Goal: Task Accomplishment & Management: Complete application form

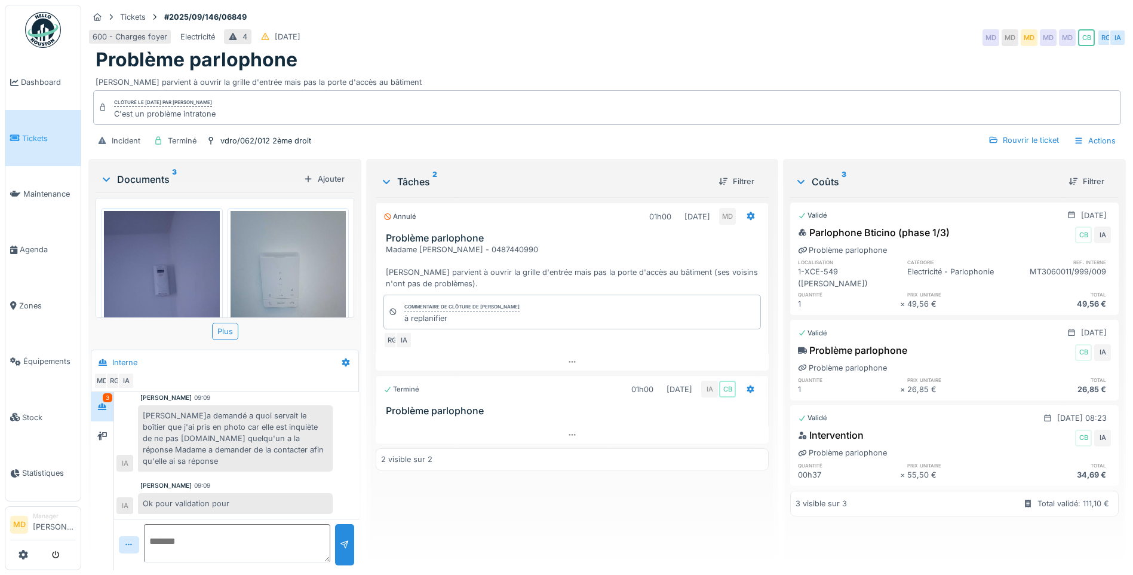
click at [185, 264] on img at bounding box center [162, 288] width 116 height 154
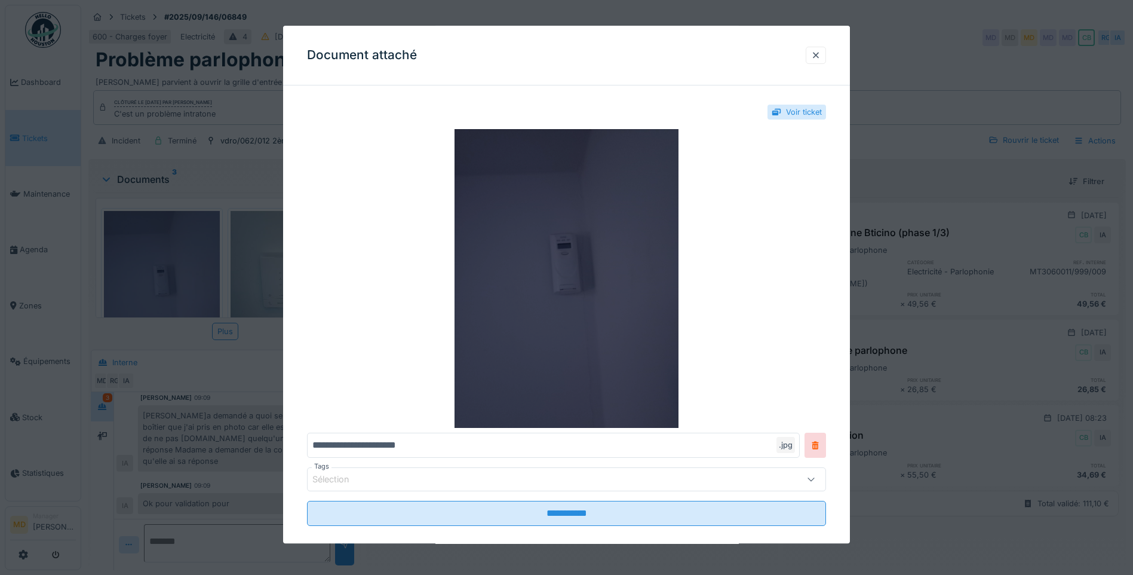
click at [542, 282] on img at bounding box center [566, 278] width 519 height 299
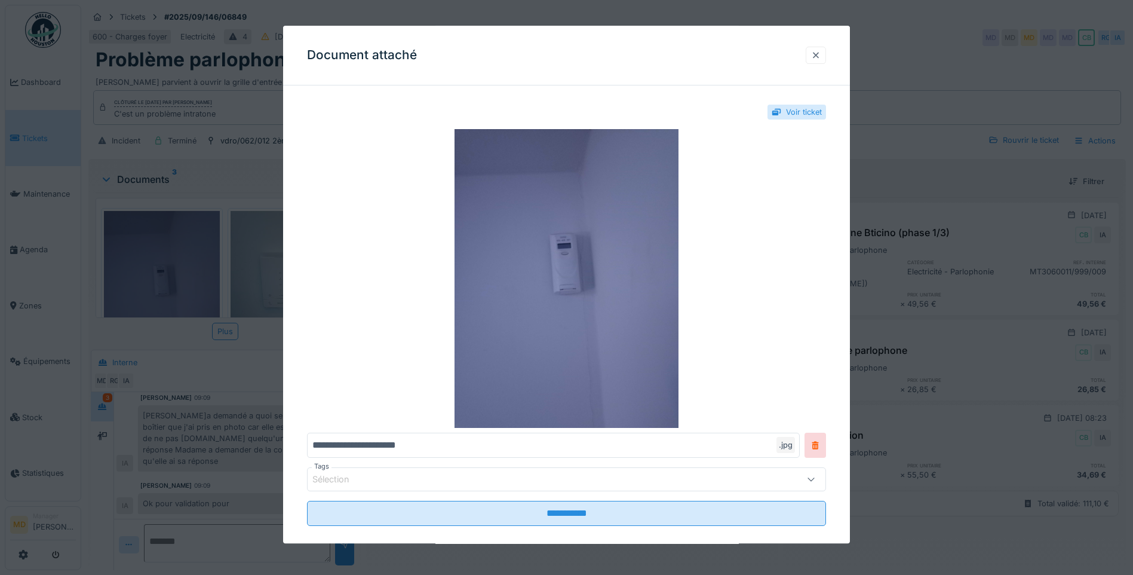
click at [821, 56] on div at bounding box center [816, 55] width 10 height 11
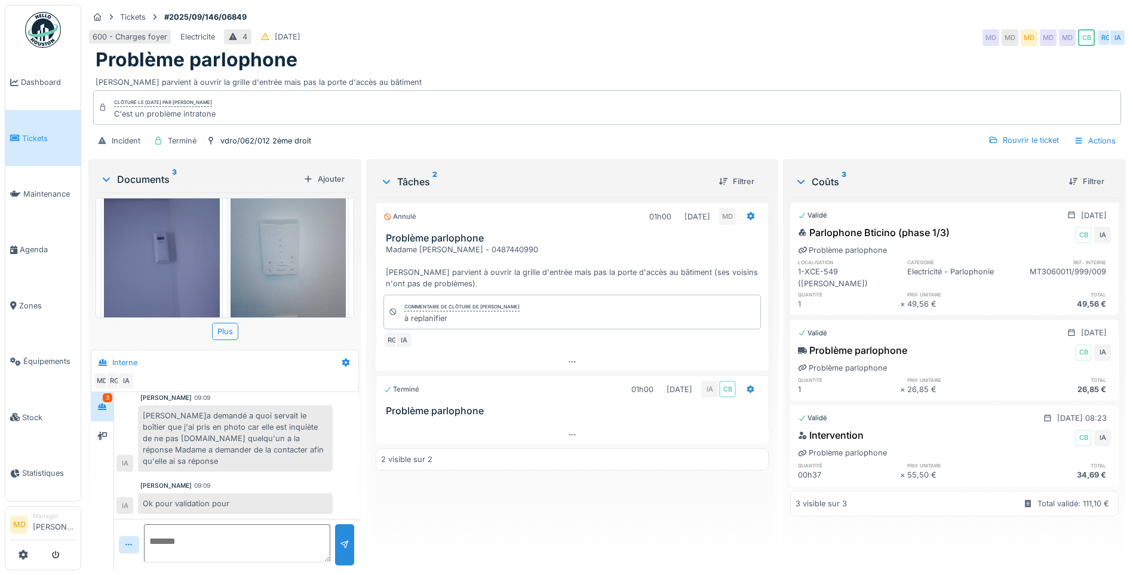
scroll to position [4, 0]
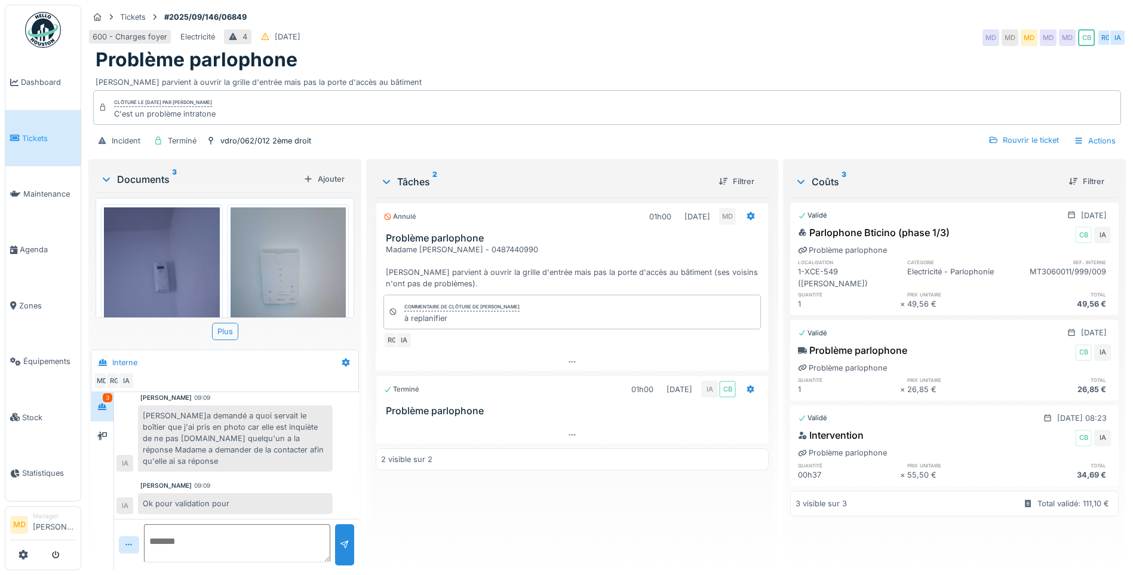
click at [296, 261] on img at bounding box center [289, 284] width 116 height 154
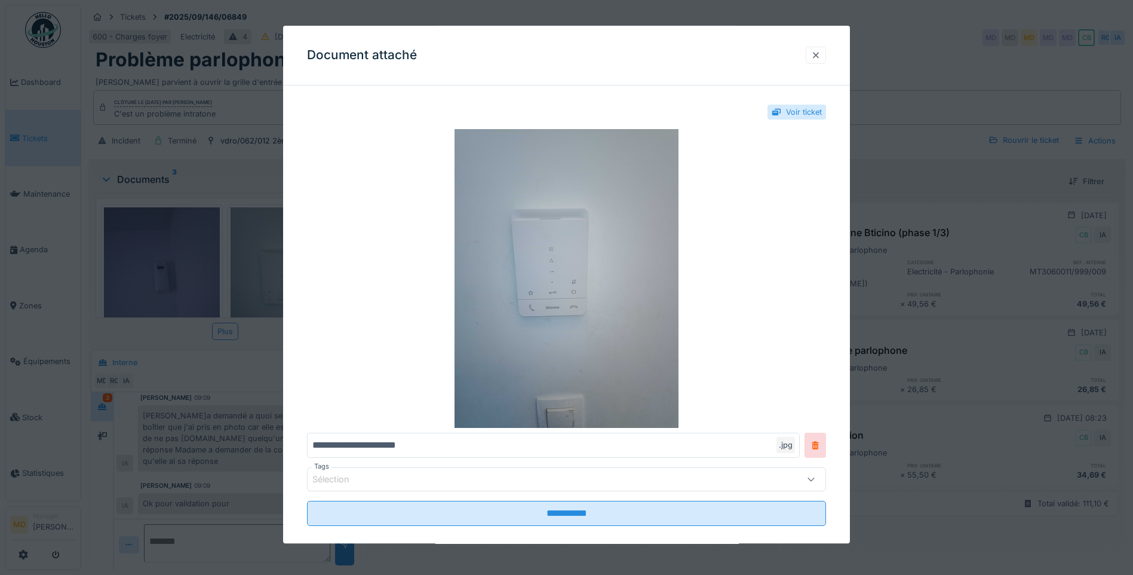
click at [821, 54] on div at bounding box center [816, 55] width 10 height 11
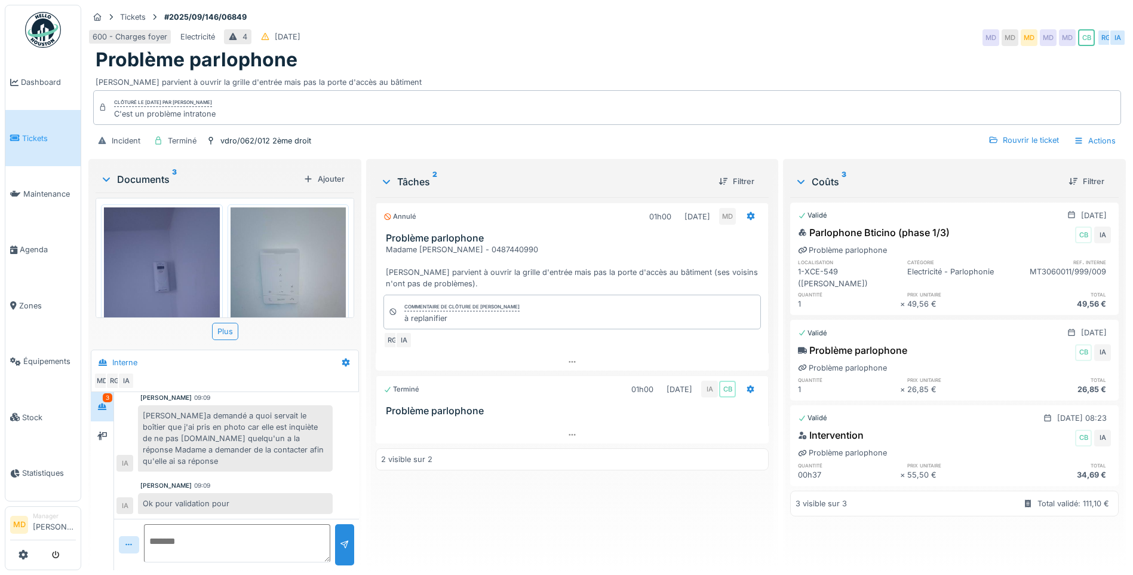
scroll to position [41, 0]
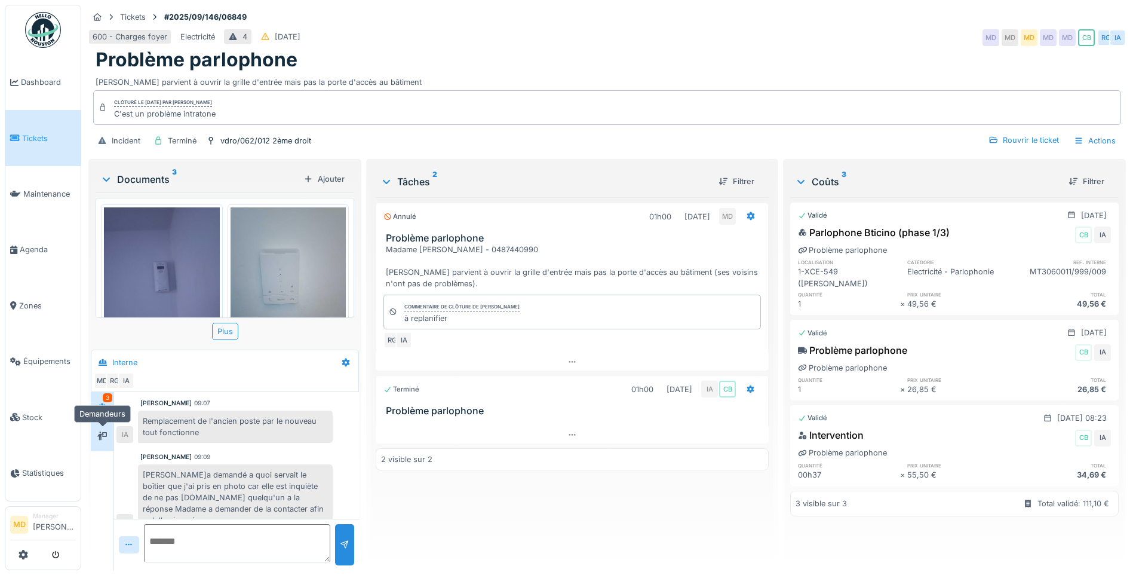
click at [112, 426] on div at bounding box center [102, 435] width 23 height 29
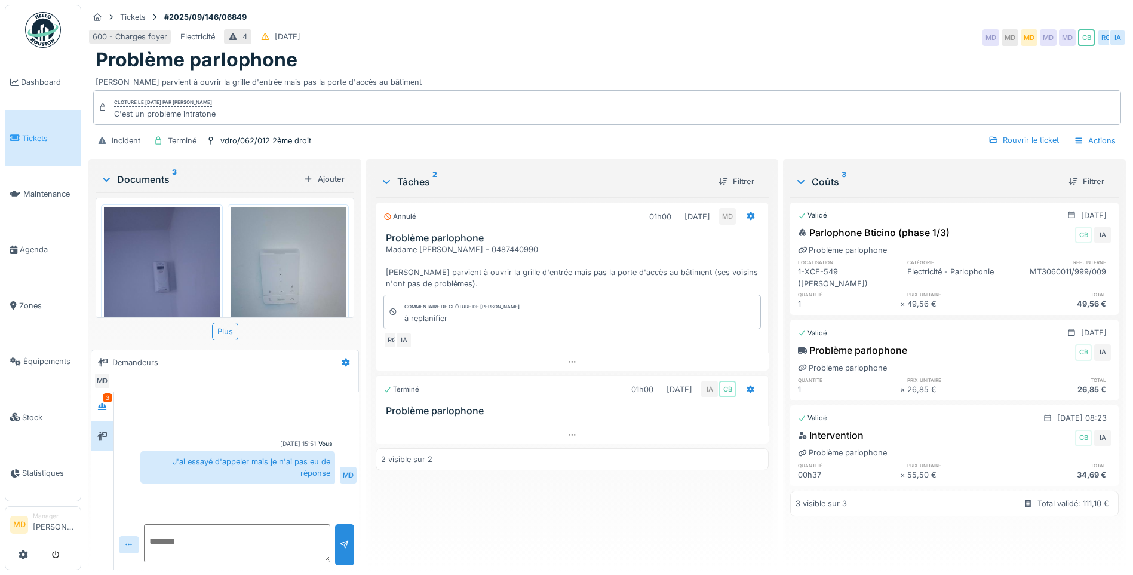
scroll to position [0, 0]
click at [99, 397] on div at bounding box center [102, 407] width 18 height 20
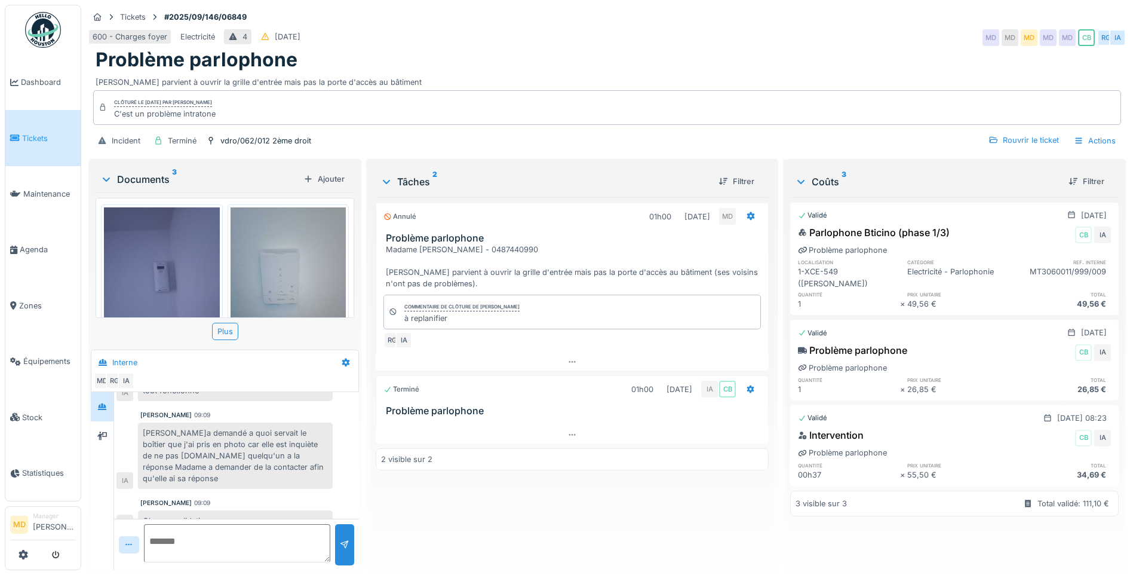
scroll to position [100, 0]
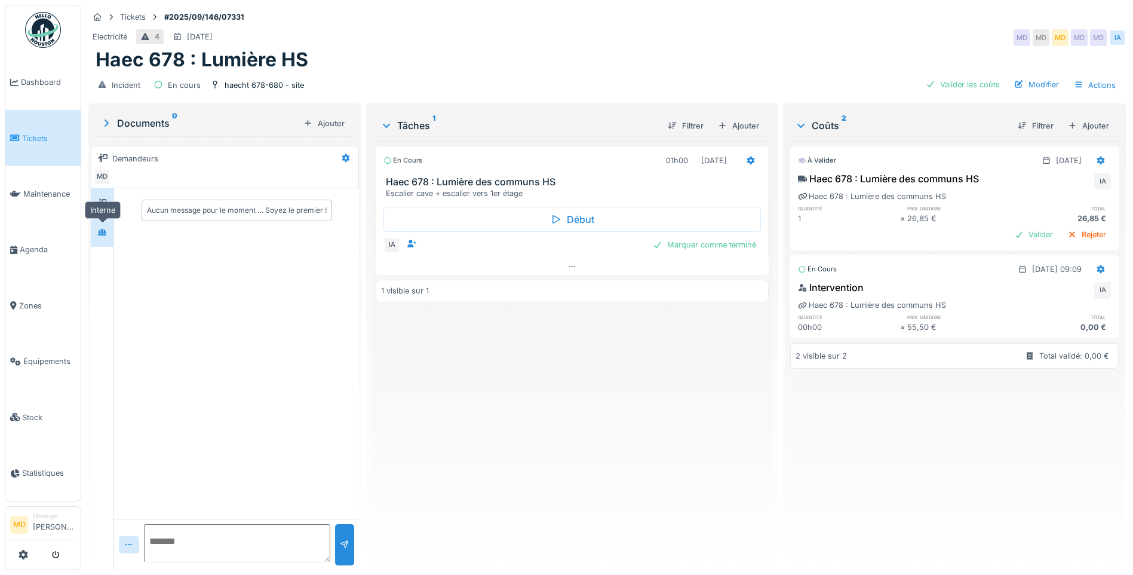
click at [100, 231] on icon at bounding box center [102, 232] width 8 height 7
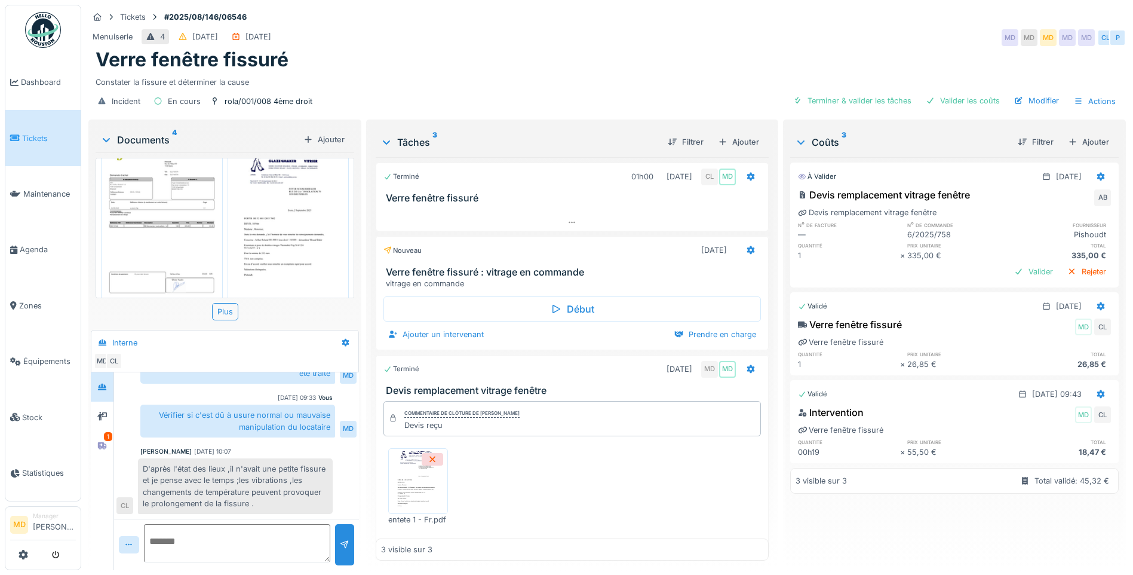
scroll to position [60, 0]
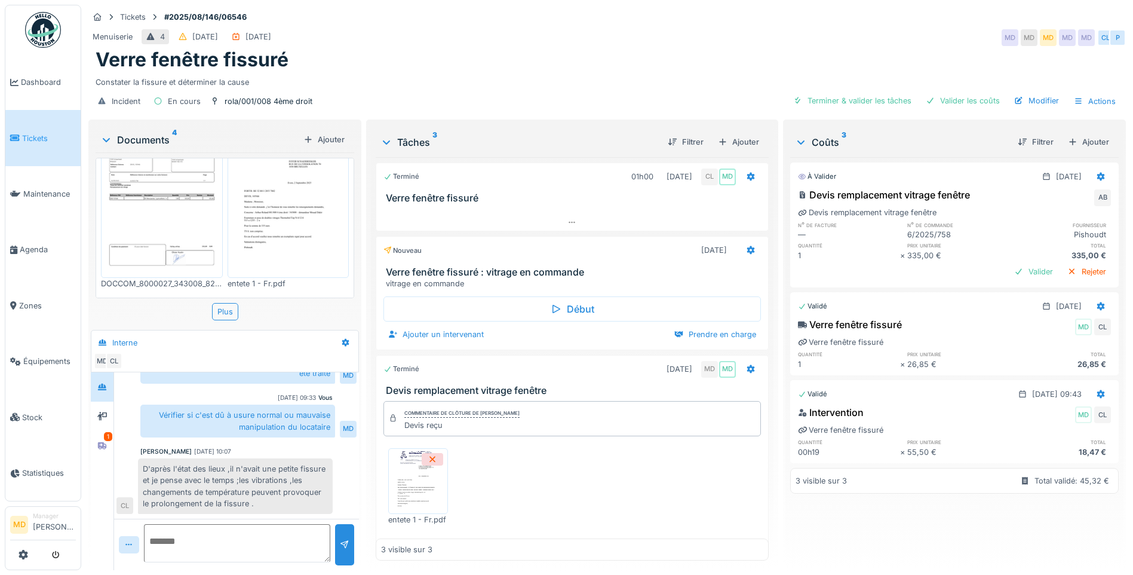
click at [245, 204] on img at bounding box center [289, 193] width 116 height 164
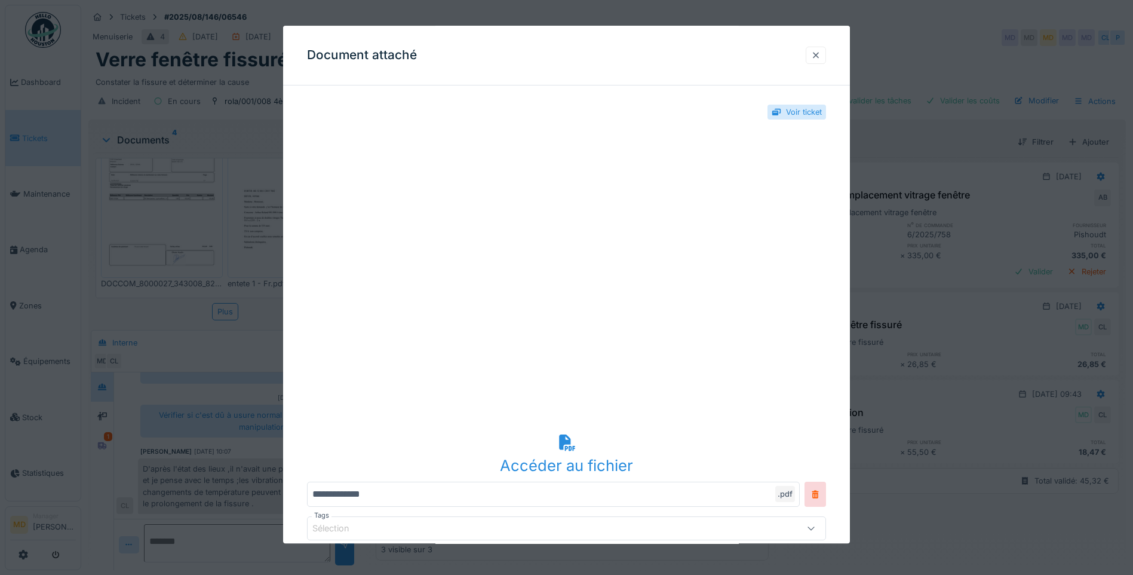
click at [814, 53] on div at bounding box center [816, 55] width 20 height 17
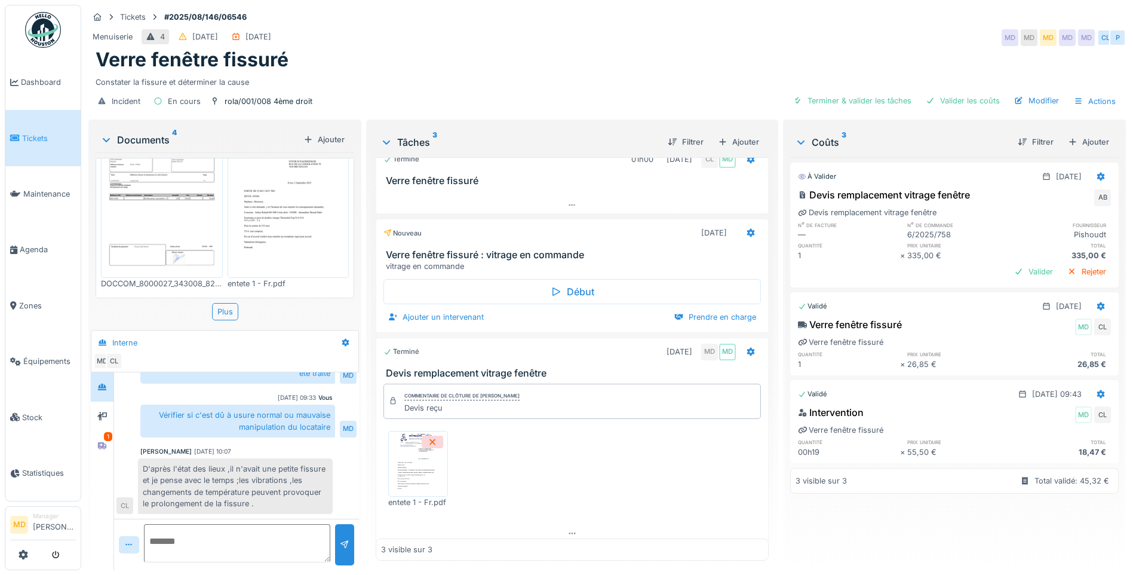
scroll to position [26, 0]
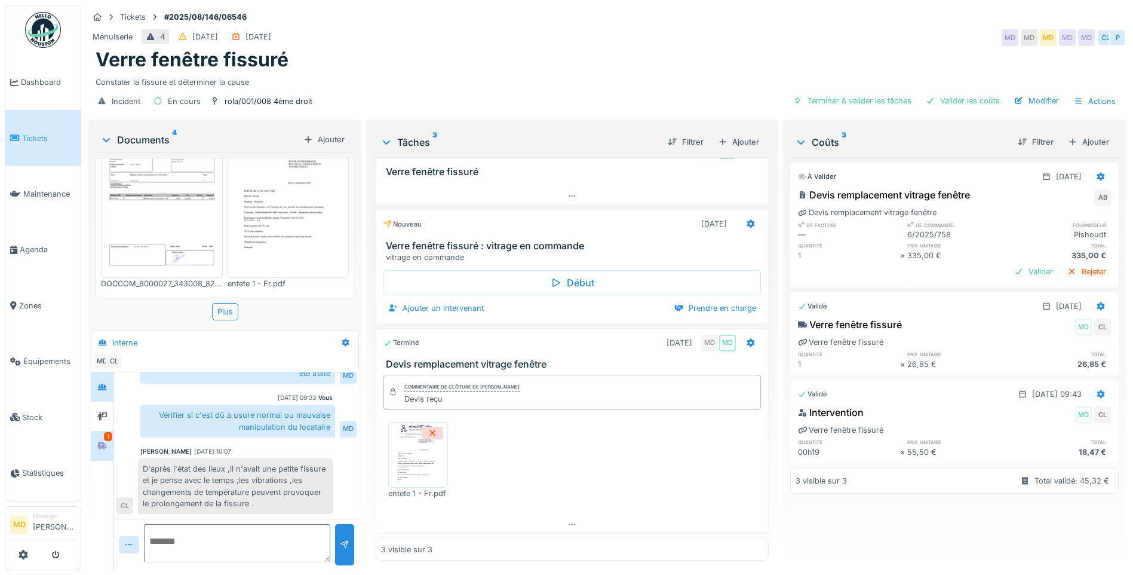
click at [108, 432] on div "1" at bounding box center [108, 436] width 8 height 9
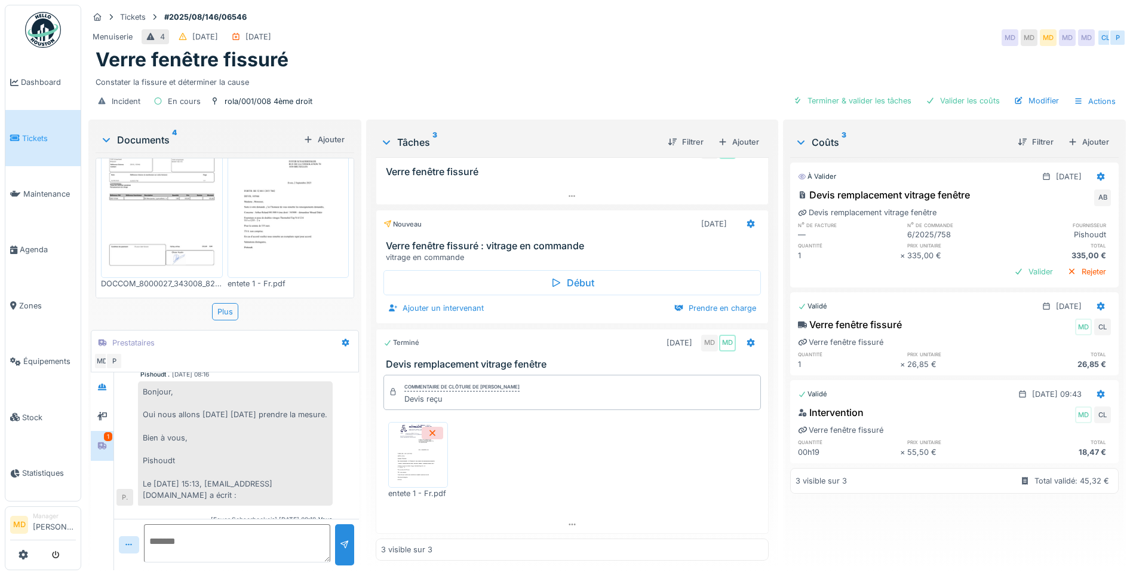
scroll to position [600, 0]
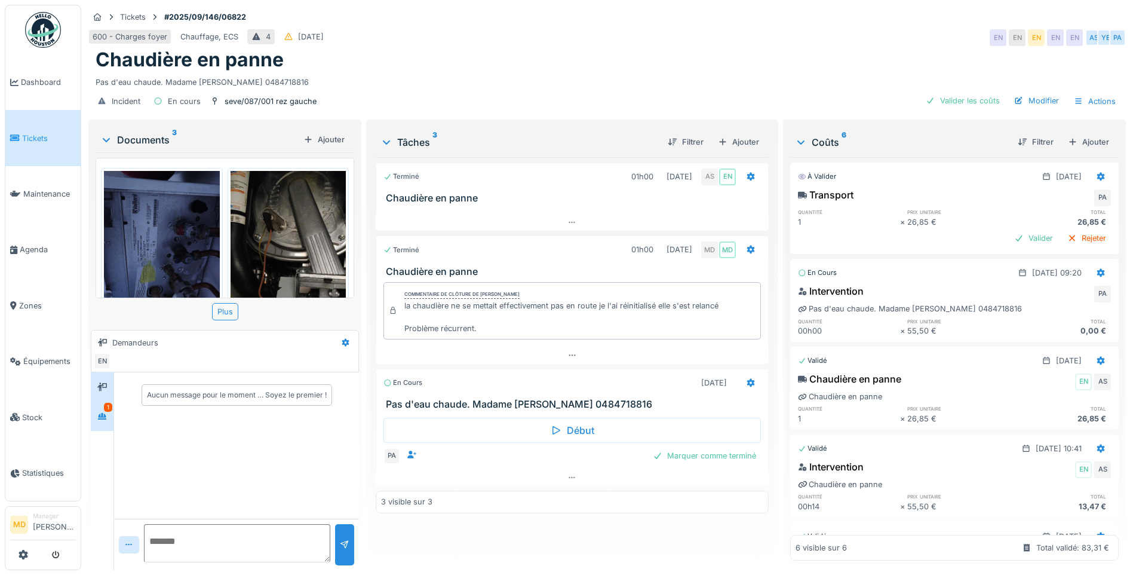
click at [102, 417] on div "1" at bounding box center [102, 415] width 23 height 29
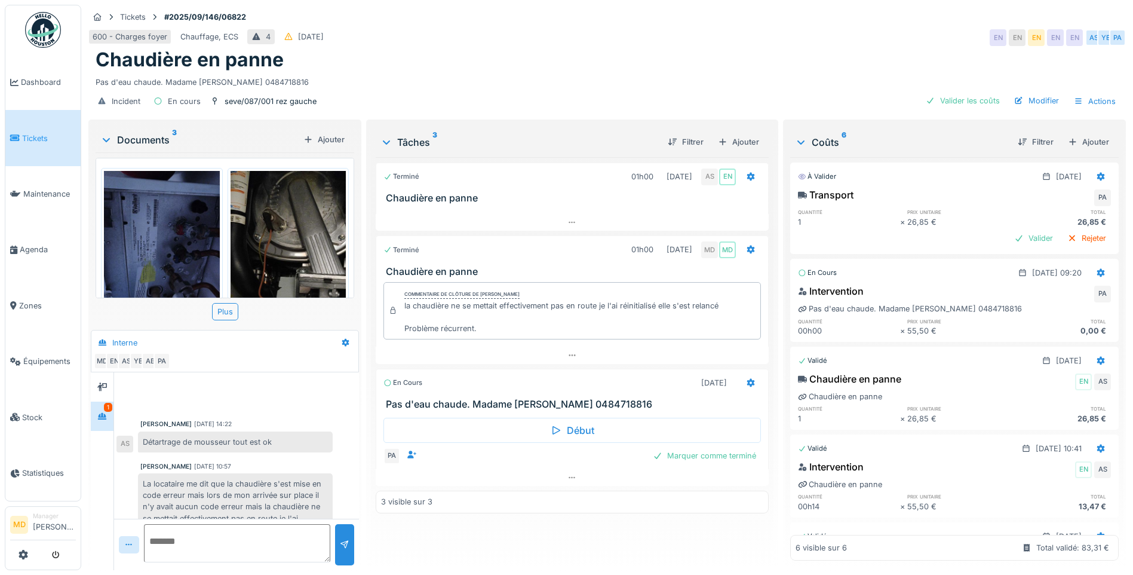
scroll to position [191, 0]
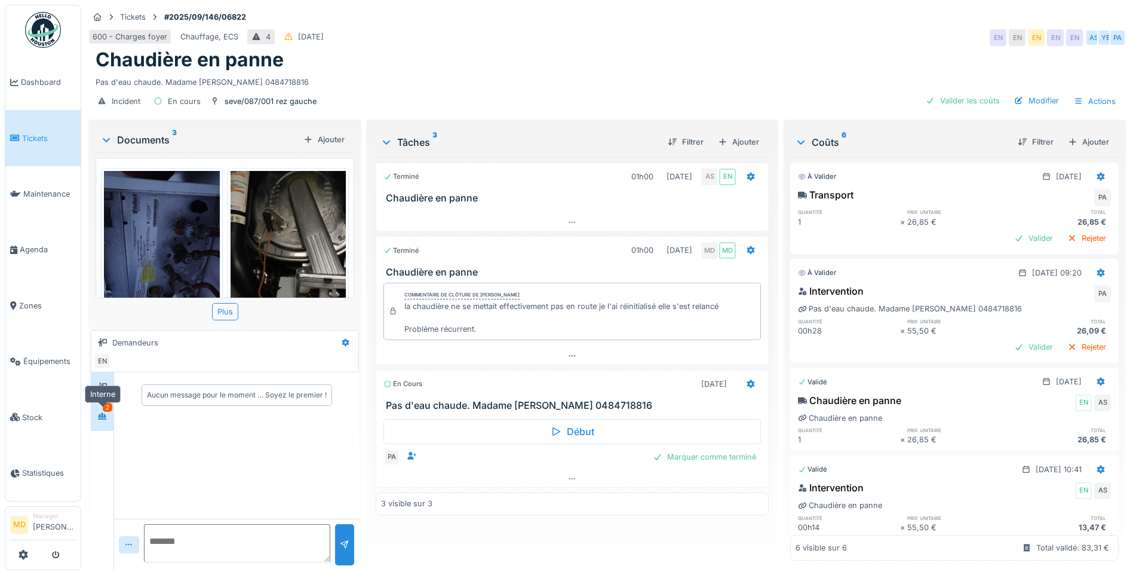
click at [104, 413] on icon at bounding box center [102, 416] width 10 height 8
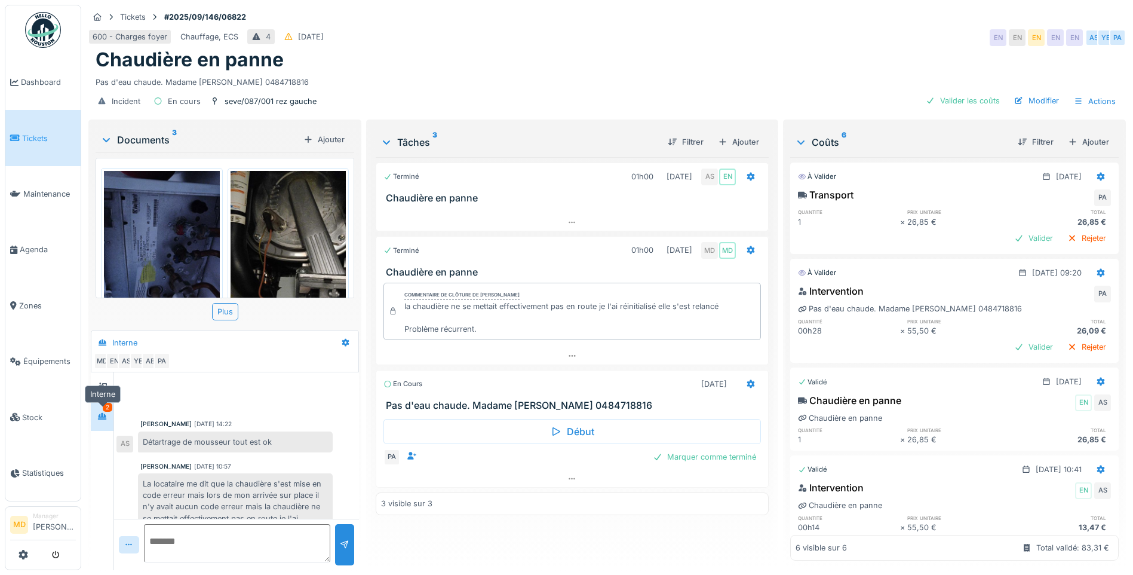
scroll to position [245, 0]
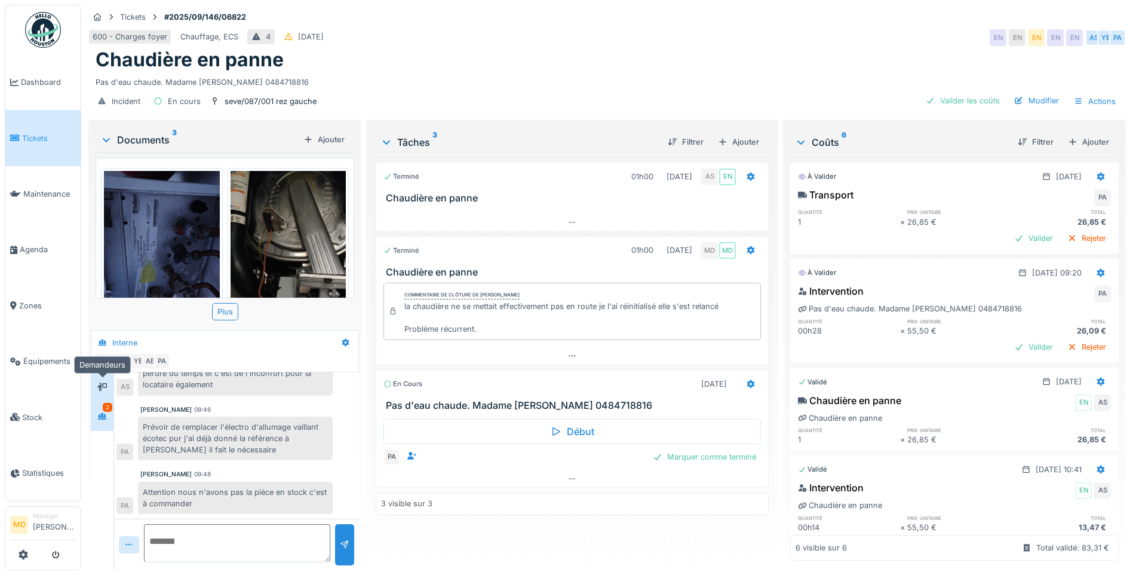
click at [111, 388] on div at bounding box center [102, 386] width 18 height 15
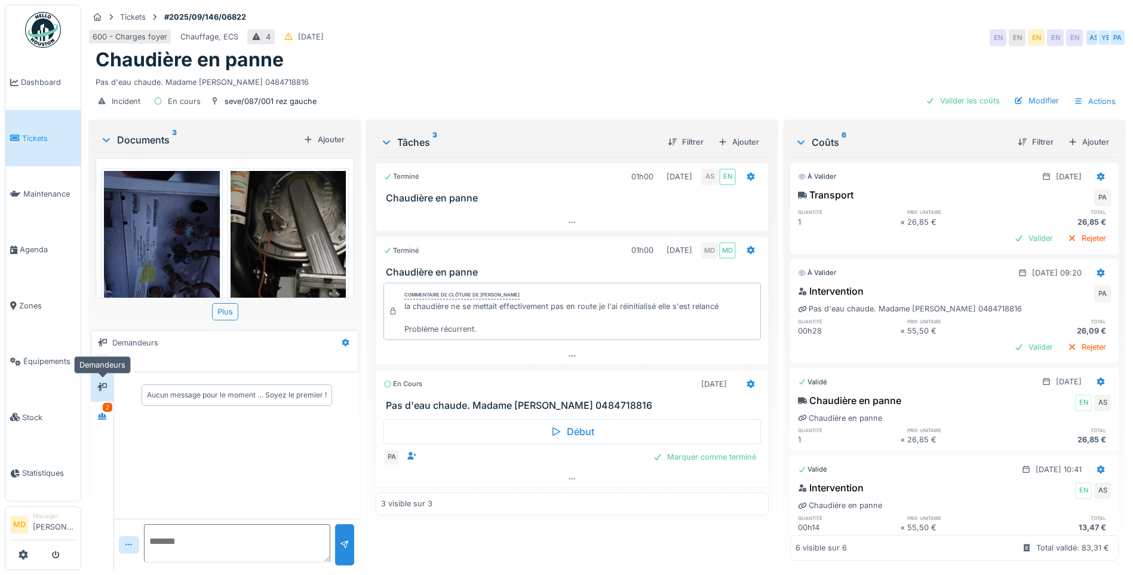
scroll to position [0, 0]
click at [109, 424] on div at bounding box center [102, 416] width 18 height 20
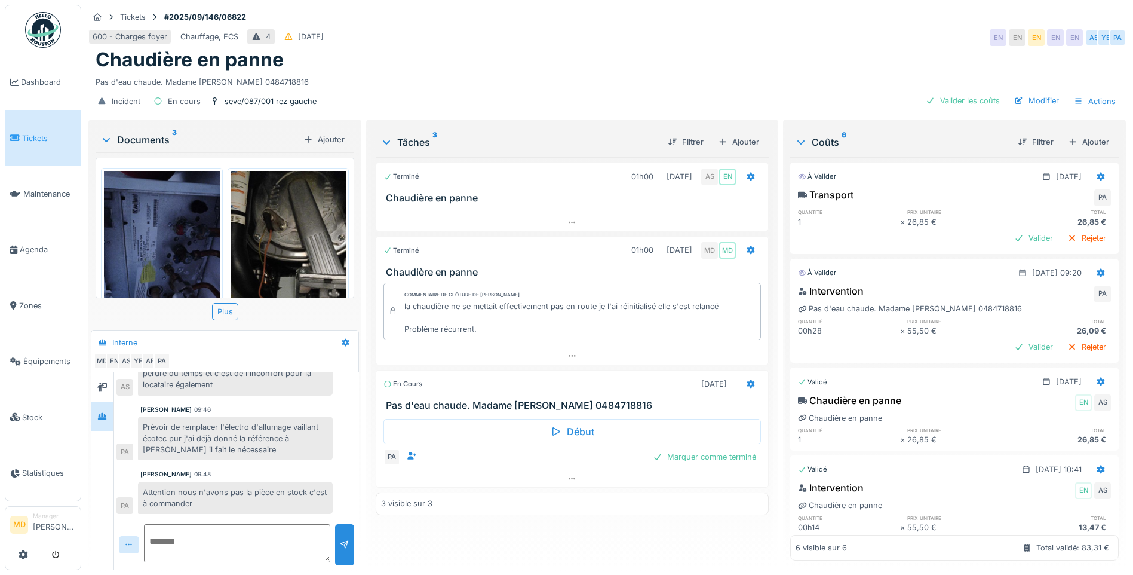
scroll to position [9, 0]
click at [741, 139] on div "Ajouter" at bounding box center [738, 142] width 51 height 16
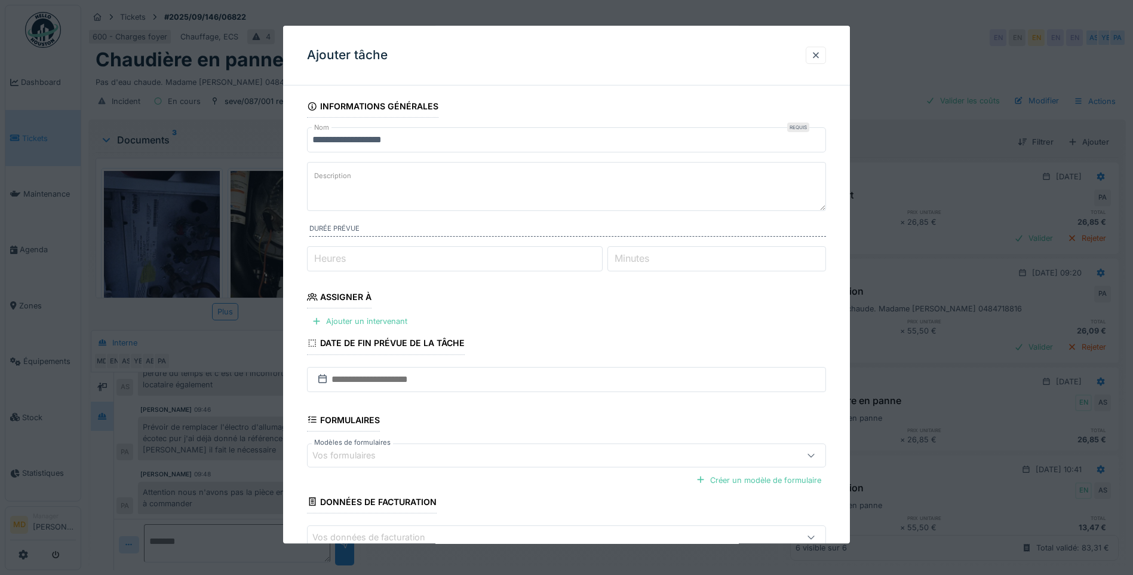
click at [444, 138] on input "**********" at bounding box center [566, 139] width 519 height 25
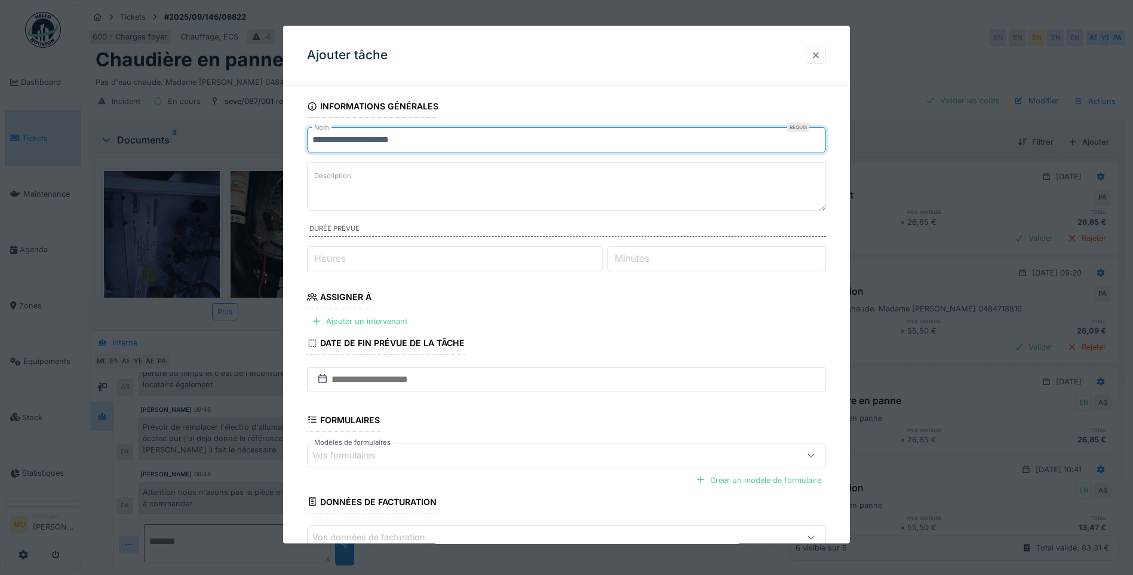
type input "**********"
click at [825, 51] on div at bounding box center [816, 55] width 20 height 17
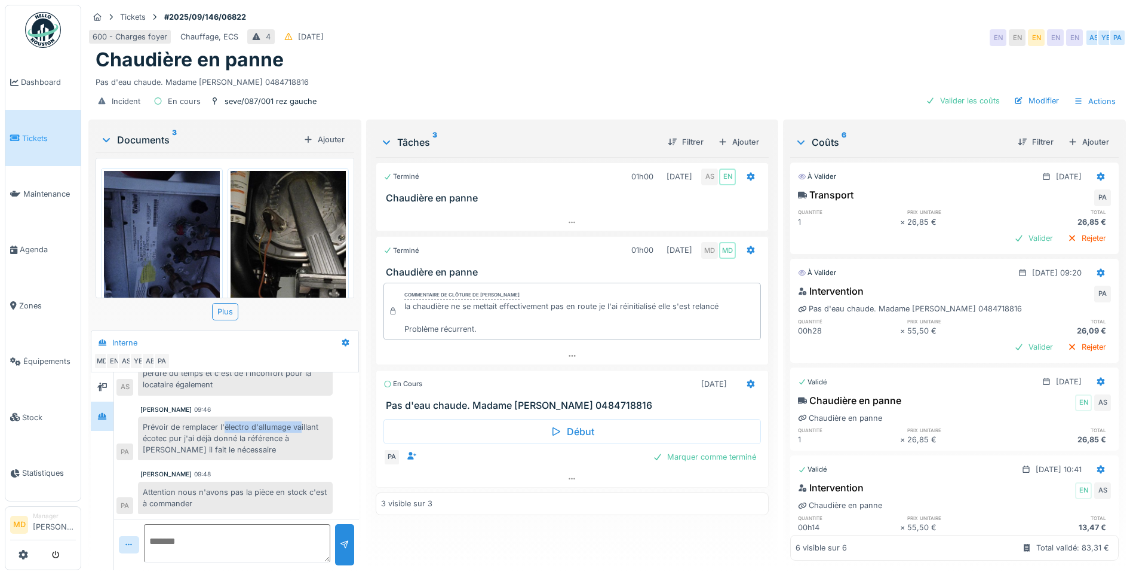
drag, startPoint x: 224, startPoint y: 416, endPoint x: 303, endPoint y: 416, distance: 78.8
click at [303, 416] on div "Prévoir de remplacer l'électro d'allumage vaillant écotec pur j'ai déjà donné l…" at bounding box center [235, 438] width 195 height 44
drag, startPoint x: 303, startPoint y: 416, endPoint x: 318, endPoint y: 425, distance: 17.6
click at [303, 416] on div "Prévoir de remplacer l'électro d'allumage vaillant écotec pur j'ai déjà donné l…" at bounding box center [235, 438] width 195 height 44
drag, startPoint x: 225, startPoint y: 415, endPoint x: 182, endPoint y: 428, distance: 45.0
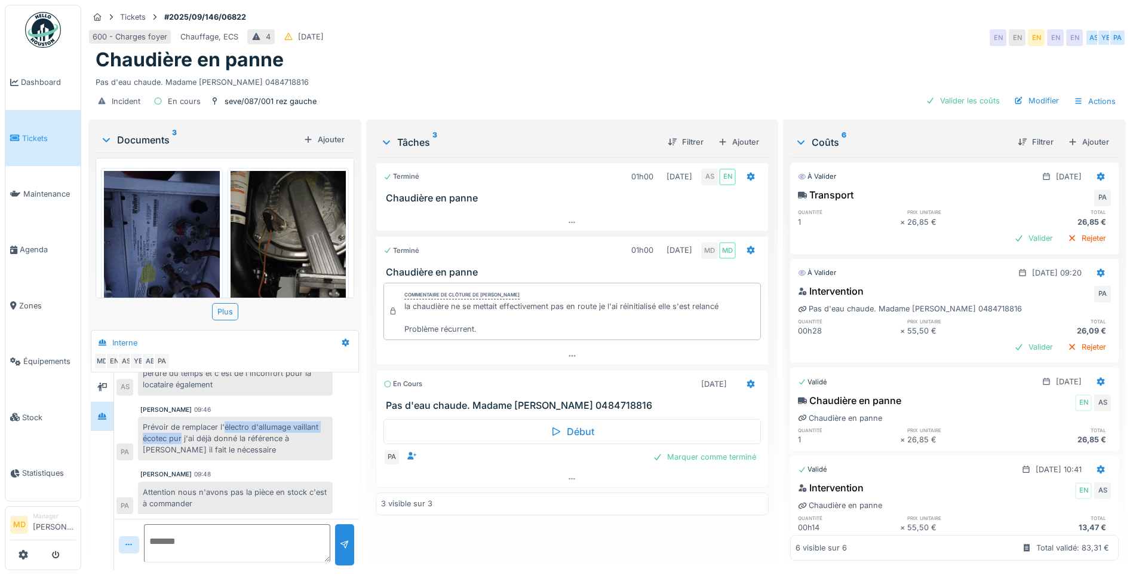
click at [182, 428] on div "Prévoir de remplacer l'électro d'allumage vaillant écotec pur j'ai déjà donné l…" at bounding box center [235, 438] width 195 height 44
drag, startPoint x: 182, startPoint y: 428, endPoint x: 164, endPoint y: 430, distance: 18.0
copy div "électro d'allumage vaillant écotec pur"
click at [730, 131] on div "Filtrer Ajouter" at bounding box center [711, 141] width 106 height 21
click at [730, 134] on div "Ajouter" at bounding box center [738, 142] width 51 height 16
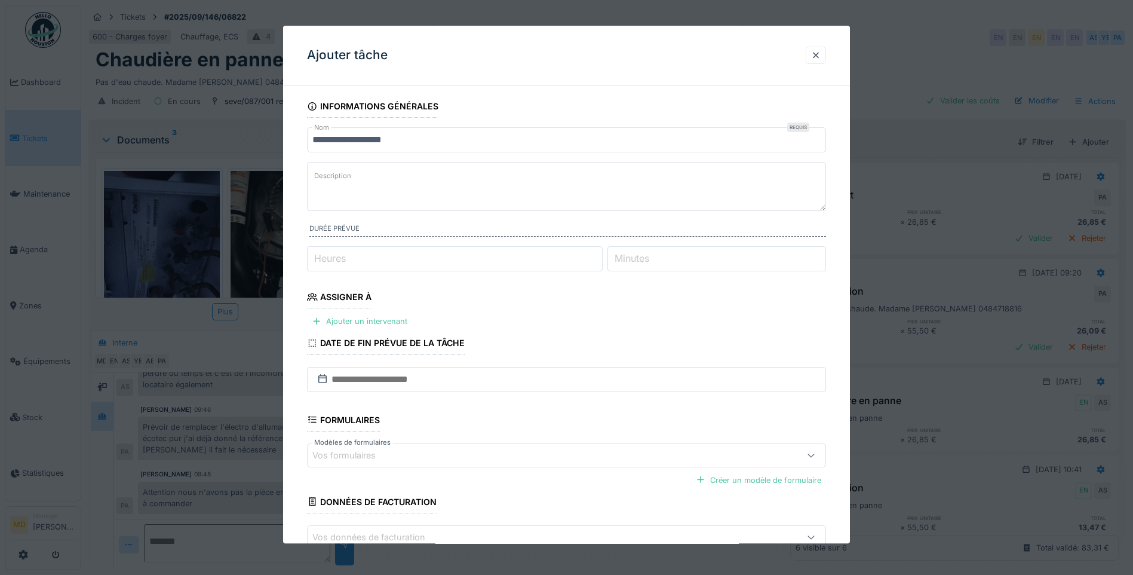
click at [454, 148] on input "**********" at bounding box center [566, 139] width 519 height 25
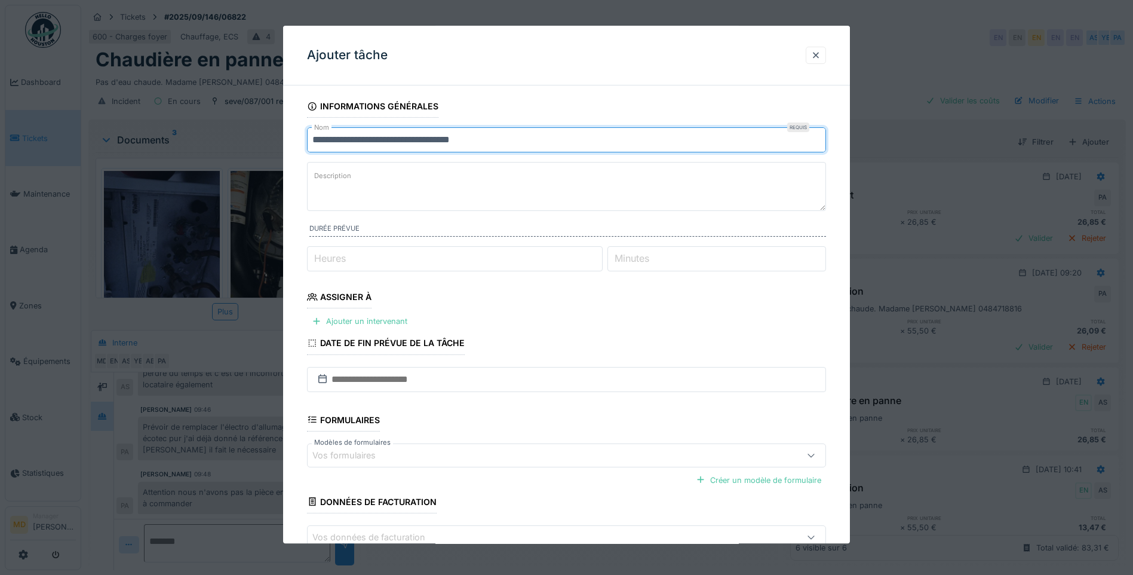
type input "**********"
click at [454, 169] on textarea "Description" at bounding box center [566, 186] width 519 height 49
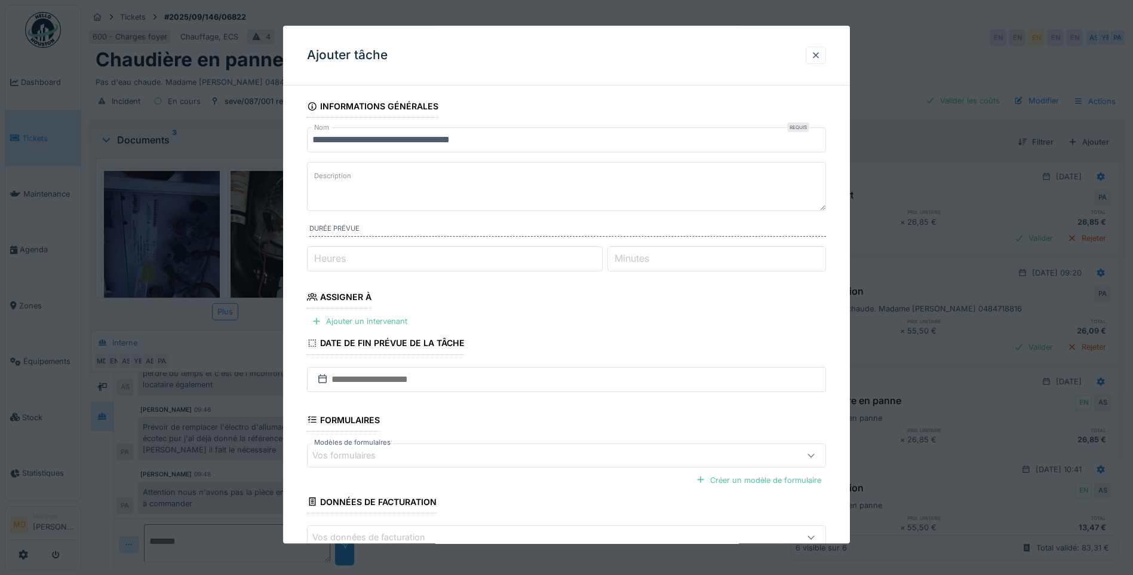
paste textarea "**********"
type textarea "**********"
drag, startPoint x: 446, startPoint y: 179, endPoint x: 404, endPoint y: 220, distance: 58.7
click at [404, 220] on fieldset "**********" at bounding box center [566, 344] width 519 height 498
click at [374, 320] on div "Ajouter un intervenant" at bounding box center [359, 321] width 105 height 16
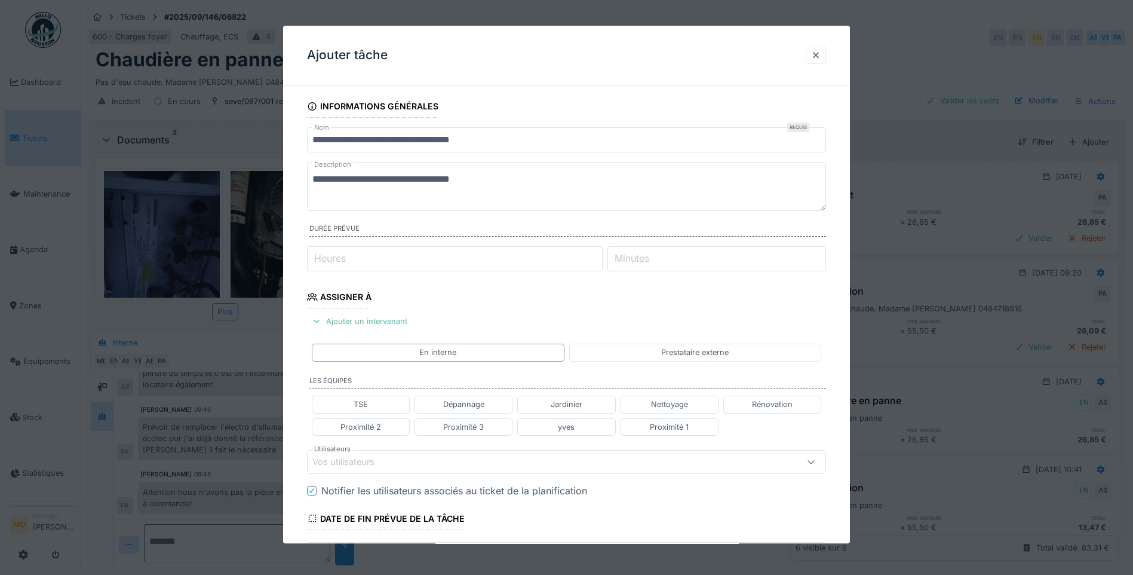
click at [373, 468] on div "Vos utilisateurs" at bounding box center [351, 461] width 79 height 13
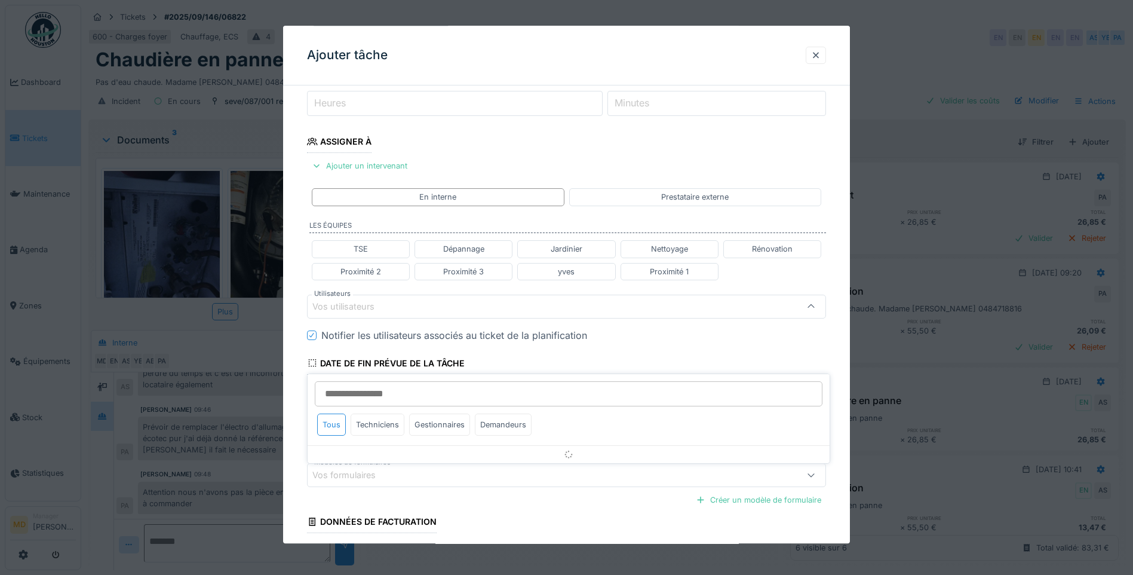
scroll to position [177, 0]
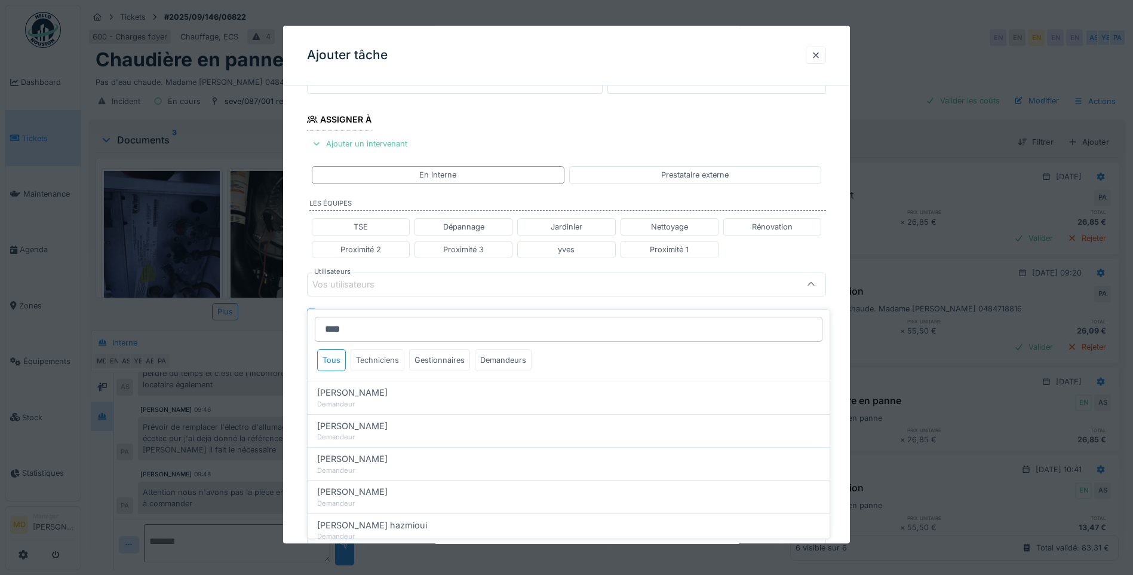
click at [361, 352] on div "Techniciens" at bounding box center [378, 360] width 54 height 22
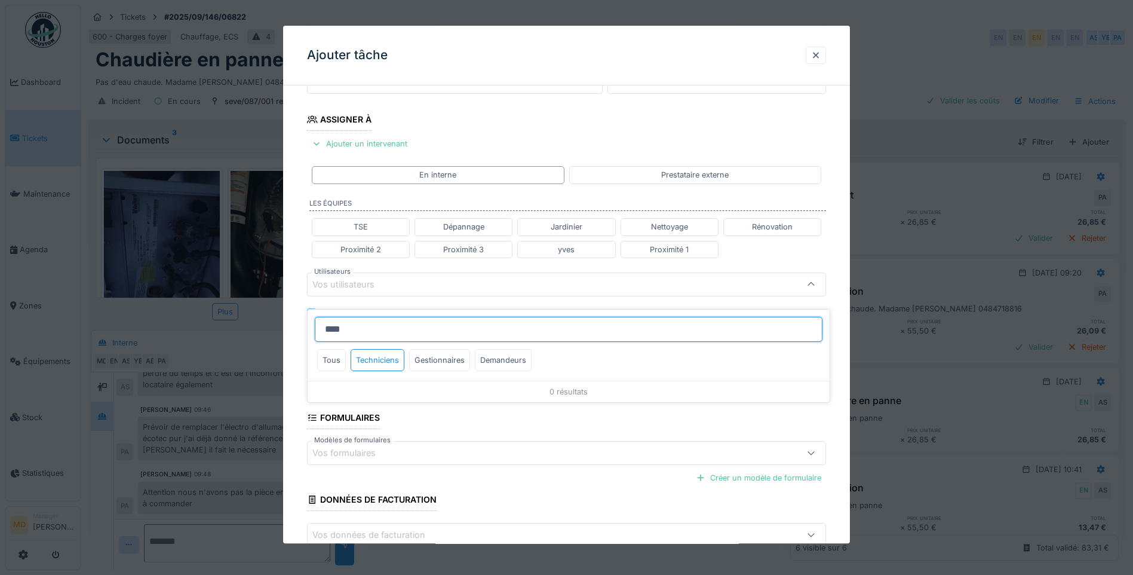
click at [389, 317] on input "****" at bounding box center [569, 329] width 508 height 25
type input "*"
click at [333, 349] on div "Tous" at bounding box center [331, 360] width 29 height 22
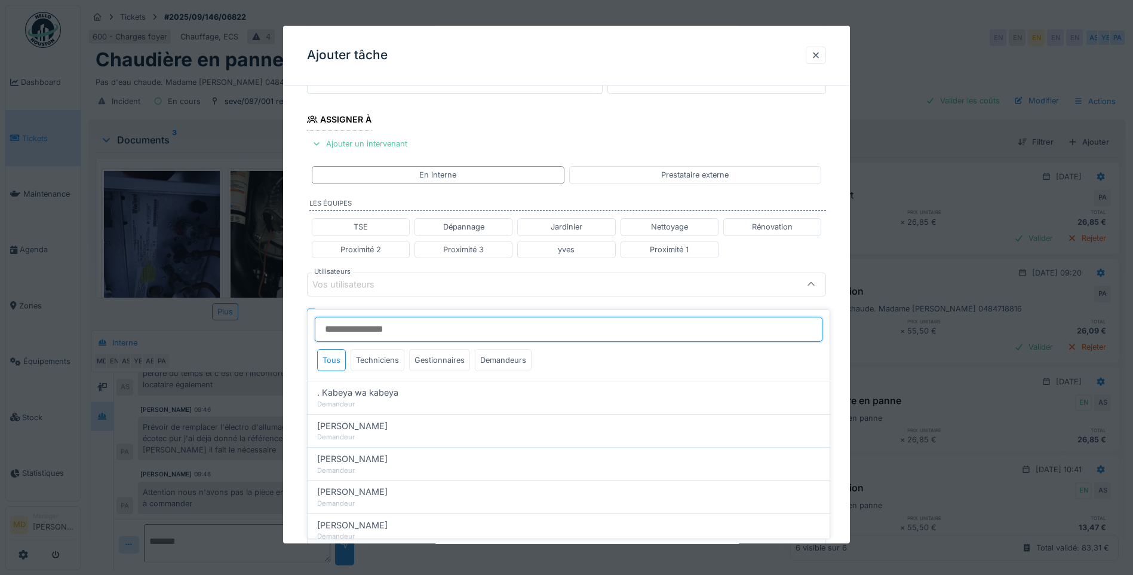
click at [383, 317] on input "Utilisateurs" at bounding box center [569, 329] width 508 height 25
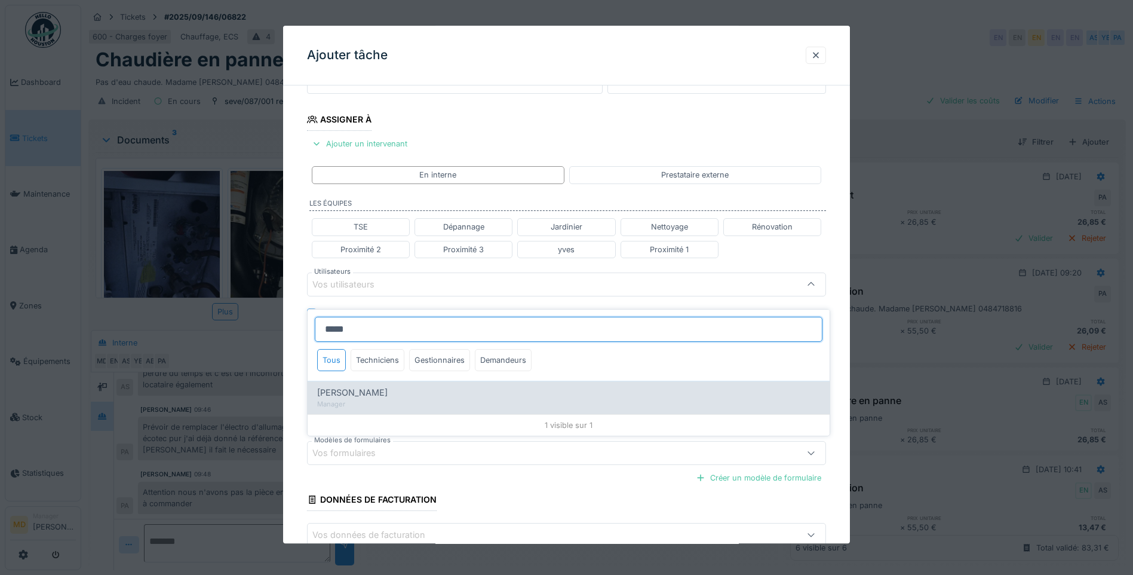
type input "*****"
click at [351, 386] on span "Omar Tribeche" at bounding box center [352, 392] width 70 height 13
type input "****"
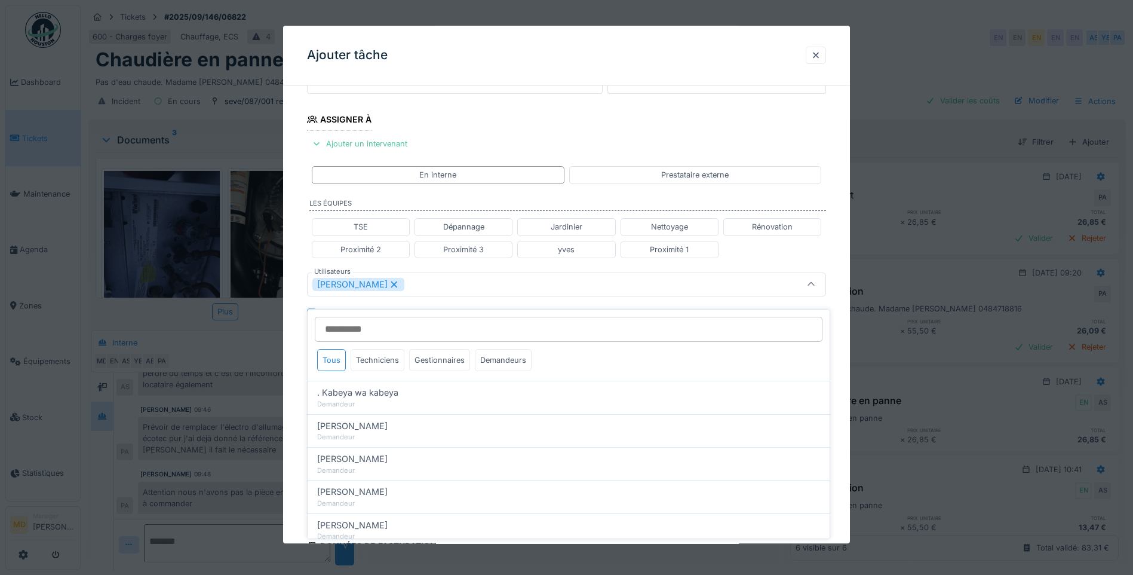
click at [299, 219] on div "**********" at bounding box center [566, 290] width 567 height 744
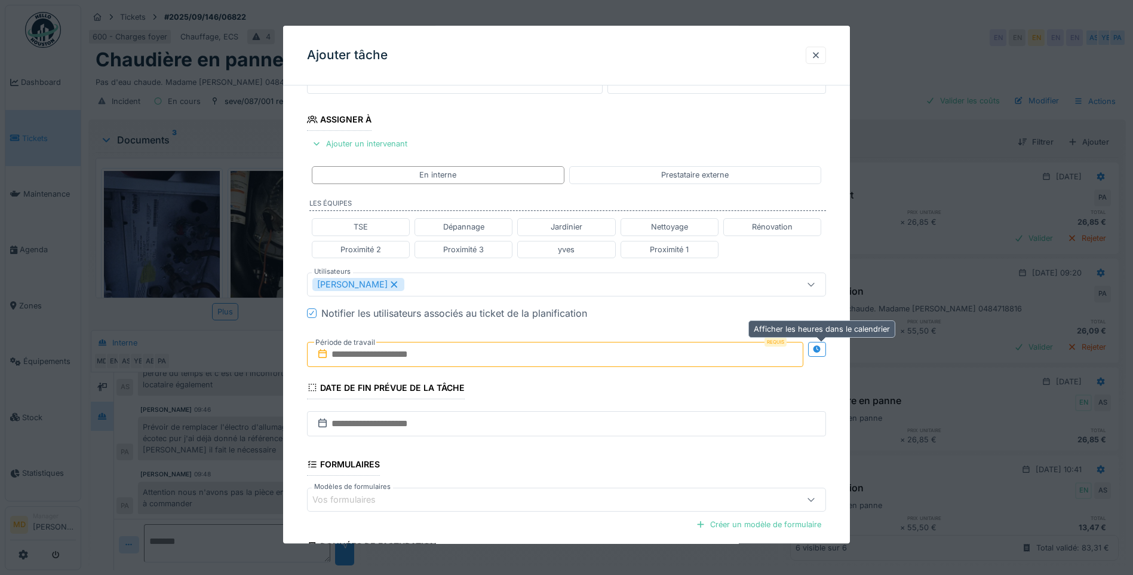
click at [816, 349] on icon at bounding box center [817, 349] width 10 height 8
click at [822, 352] on icon at bounding box center [817, 349] width 10 height 8
click at [378, 358] on input "text" at bounding box center [555, 354] width 496 height 25
click at [669, 385] on fieldset "**********" at bounding box center [566, 278] width 519 height 720
click at [362, 364] on input "text" at bounding box center [555, 354] width 496 height 25
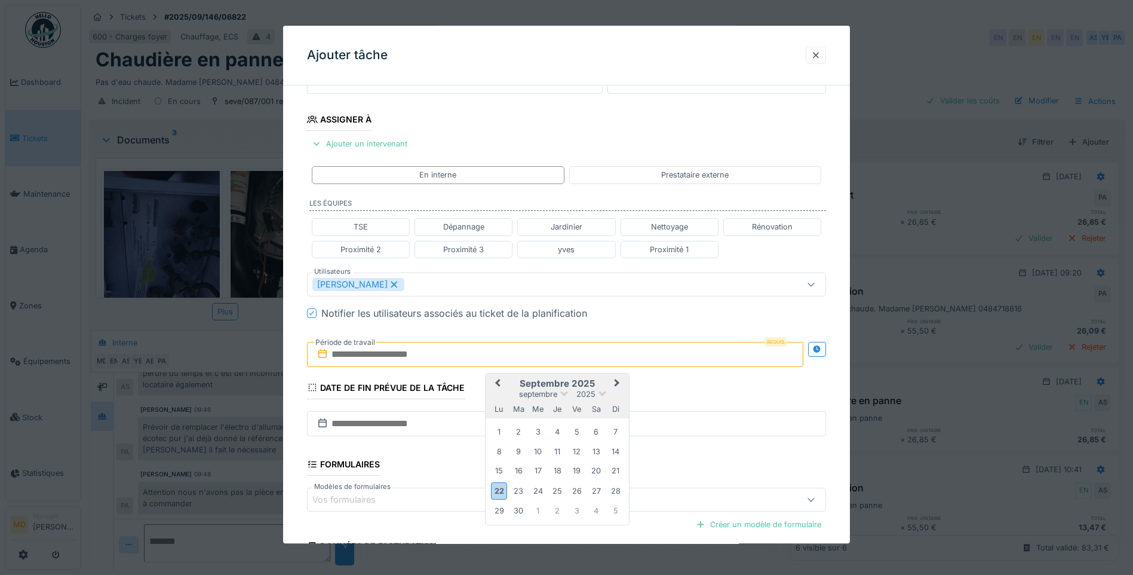
click at [524, 381] on h2 "septembre 2025" at bounding box center [557, 383] width 143 height 11
click at [500, 489] on div "22" at bounding box center [499, 490] width 16 height 17
click at [500, 511] on div "29" at bounding box center [499, 511] width 16 height 16
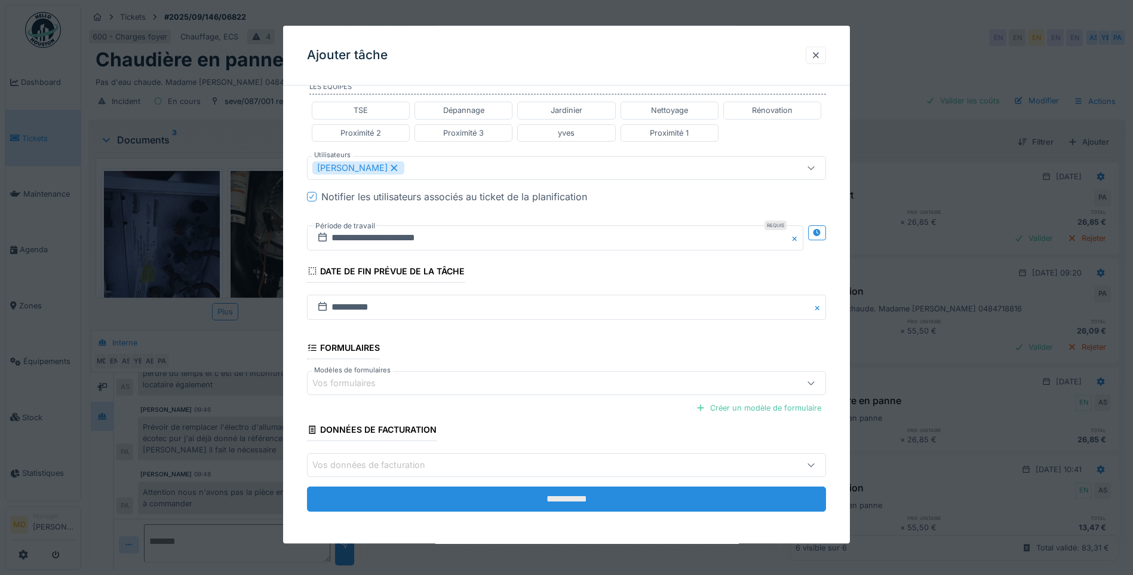
scroll to position [296, 0]
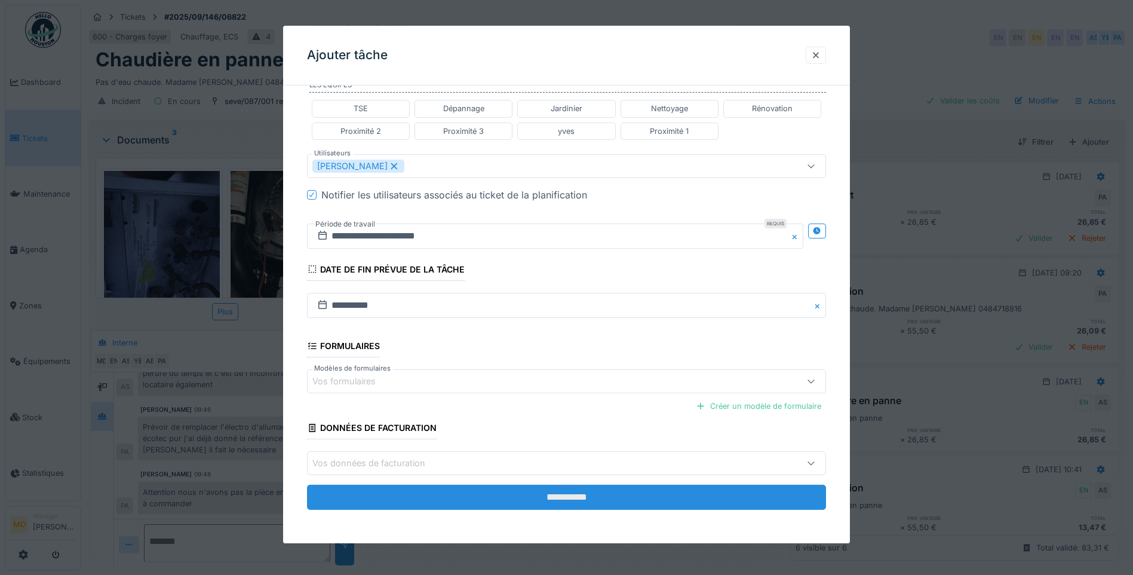
click at [529, 501] on input "**********" at bounding box center [566, 497] width 519 height 25
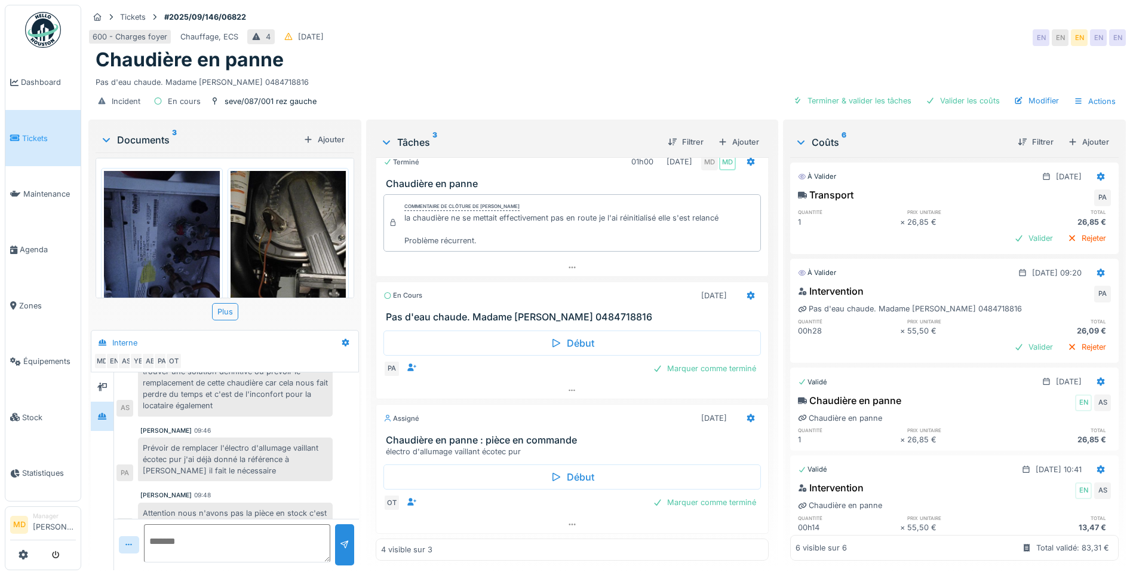
scroll to position [245, 0]
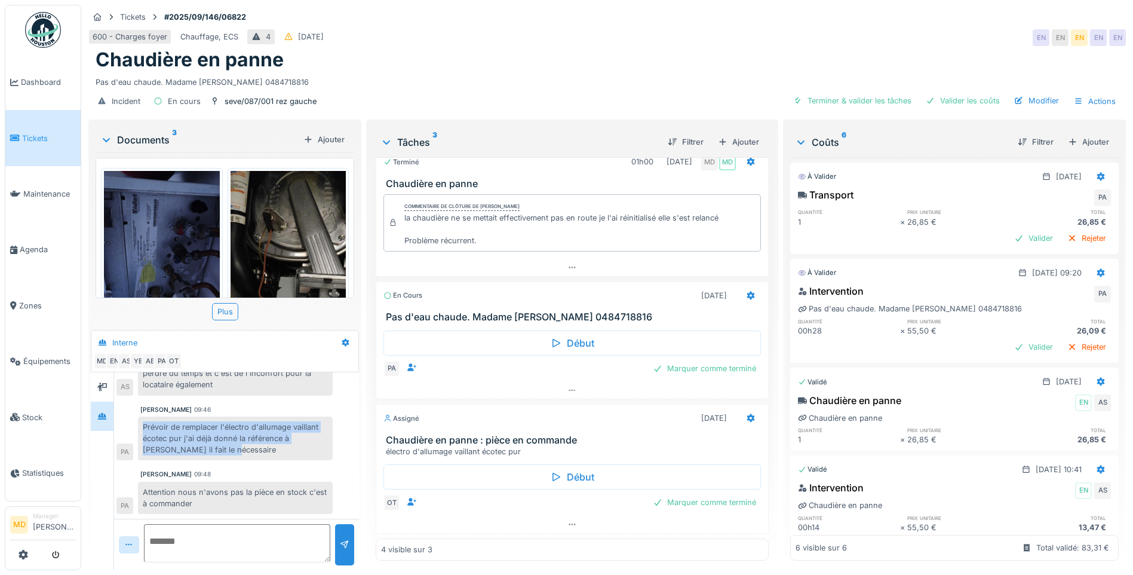
drag, startPoint x: 140, startPoint y: 414, endPoint x: 224, endPoint y: 438, distance: 87.0
click at [224, 438] on div "Prévoir de remplacer l'électro d'allumage vaillant écotec pur j'ai déjà donné l…" at bounding box center [235, 438] width 195 height 44
drag, startPoint x: 224, startPoint y: 438, endPoint x: 199, endPoint y: 429, distance: 26.1
copy div "Prévoir de remplacer l'électro d'allumage vaillant écotec pur j'ai déjà donné l…"
click at [674, 360] on div "Marquer comme terminé" at bounding box center [704, 368] width 113 height 16
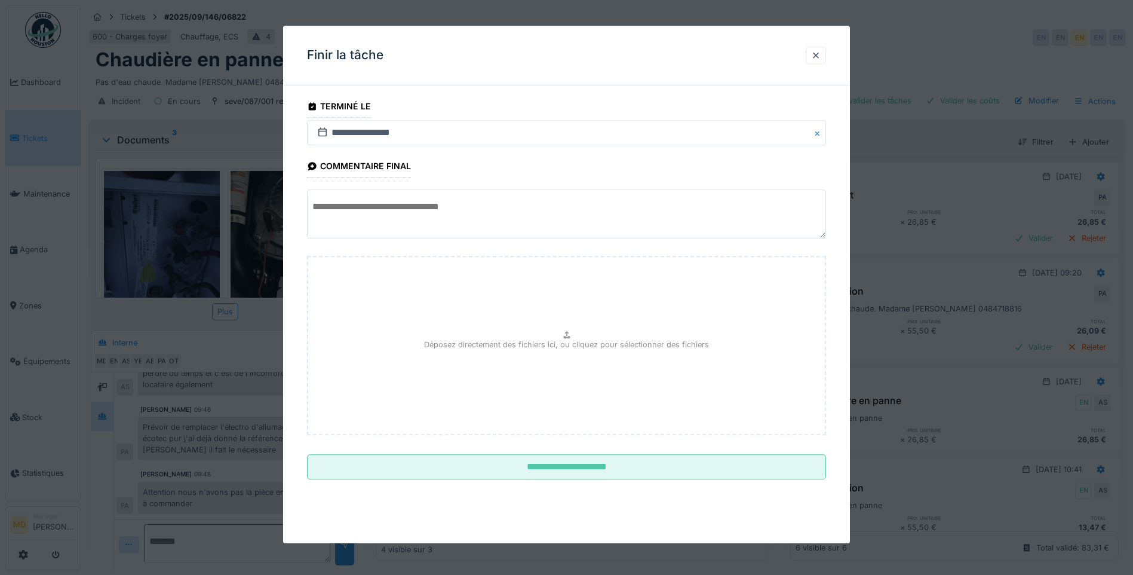
click at [389, 213] on textarea at bounding box center [566, 214] width 519 height 49
paste textarea "**********"
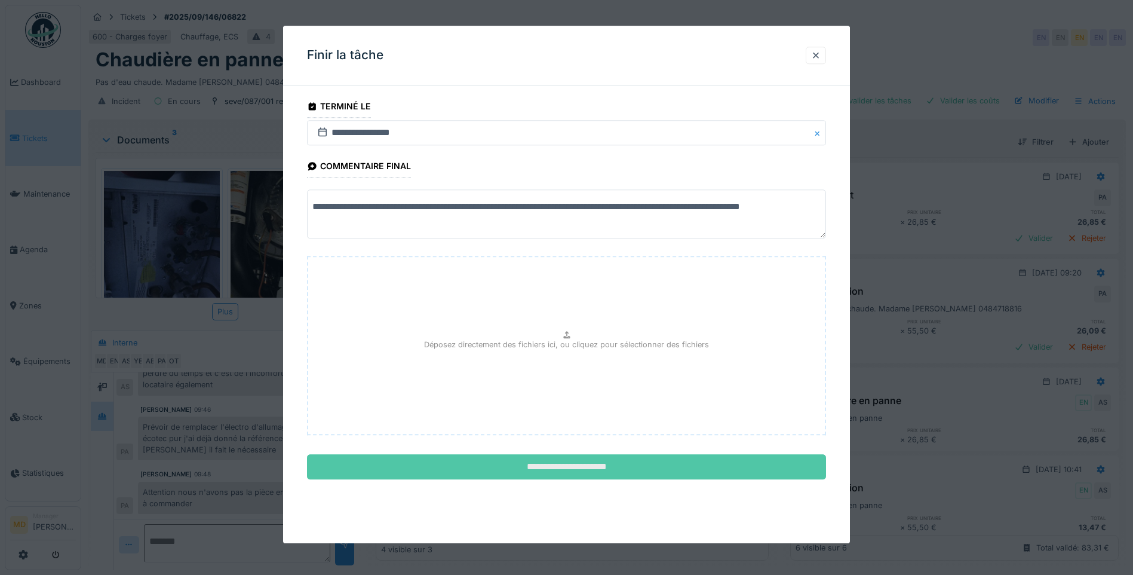
type textarea "**********"
click at [610, 474] on input "**********" at bounding box center [566, 466] width 519 height 25
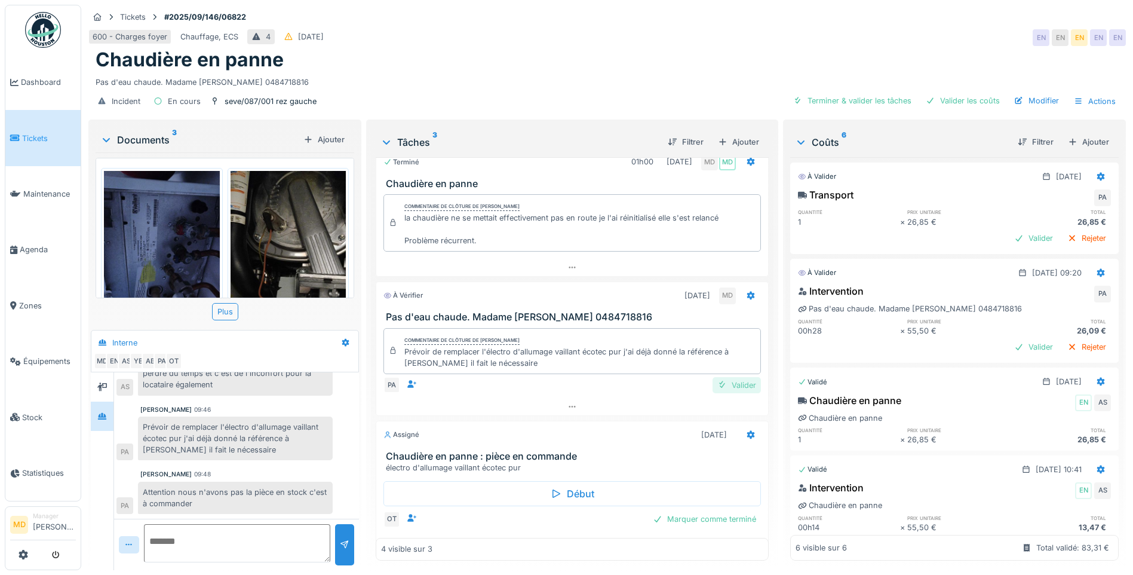
click at [732, 382] on div "Valider" at bounding box center [737, 385] width 48 height 16
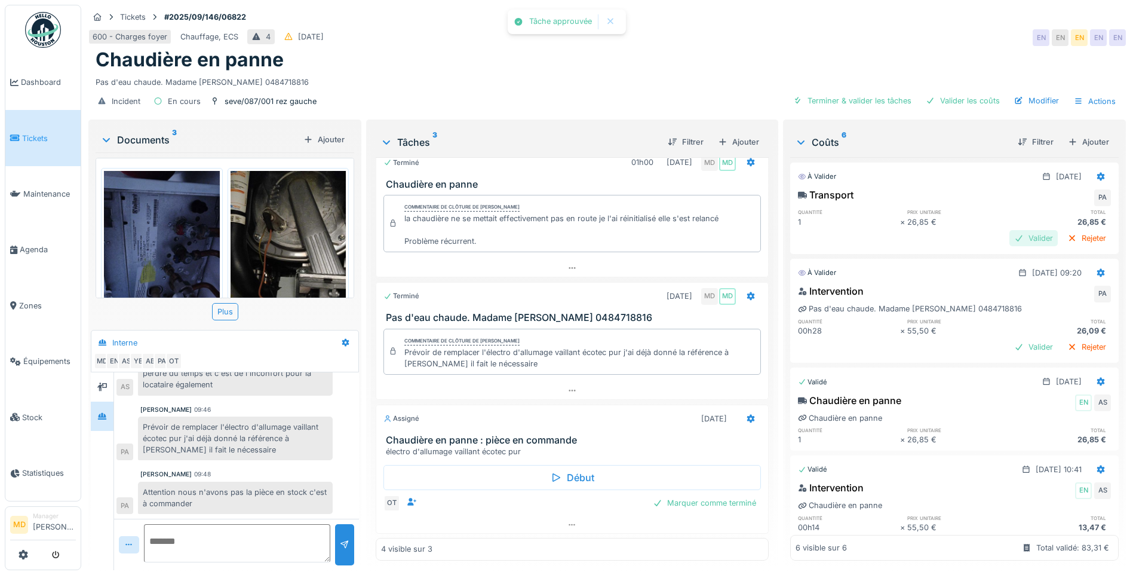
click at [1018, 230] on div "Valider" at bounding box center [1033, 238] width 48 height 16
click at [1017, 339] on div "Valider" at bounding box center [1033, 347] width 48 height 16
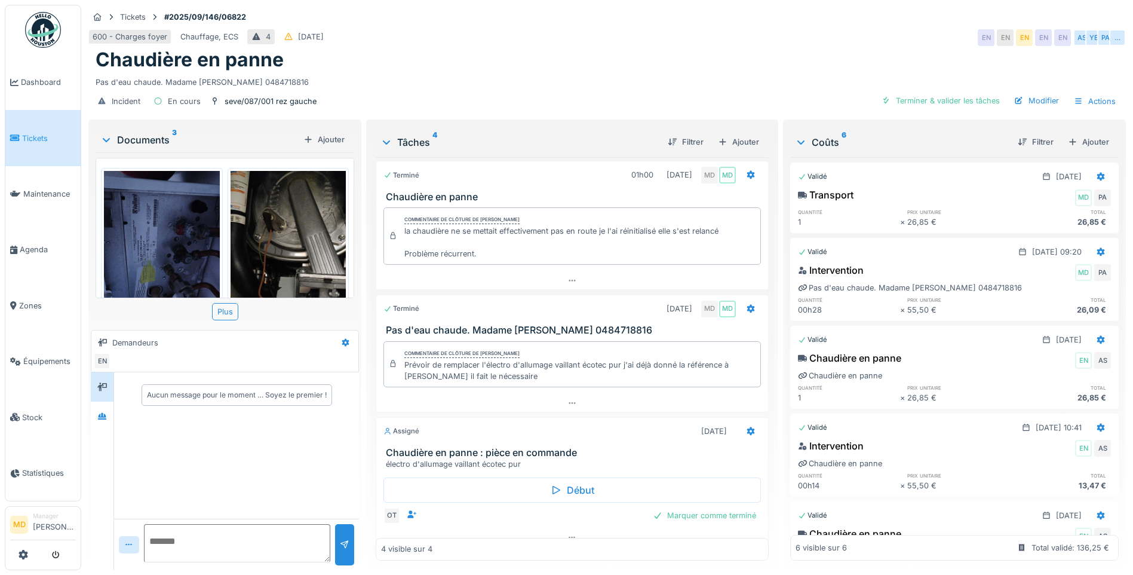
scroll to position [88, 0]
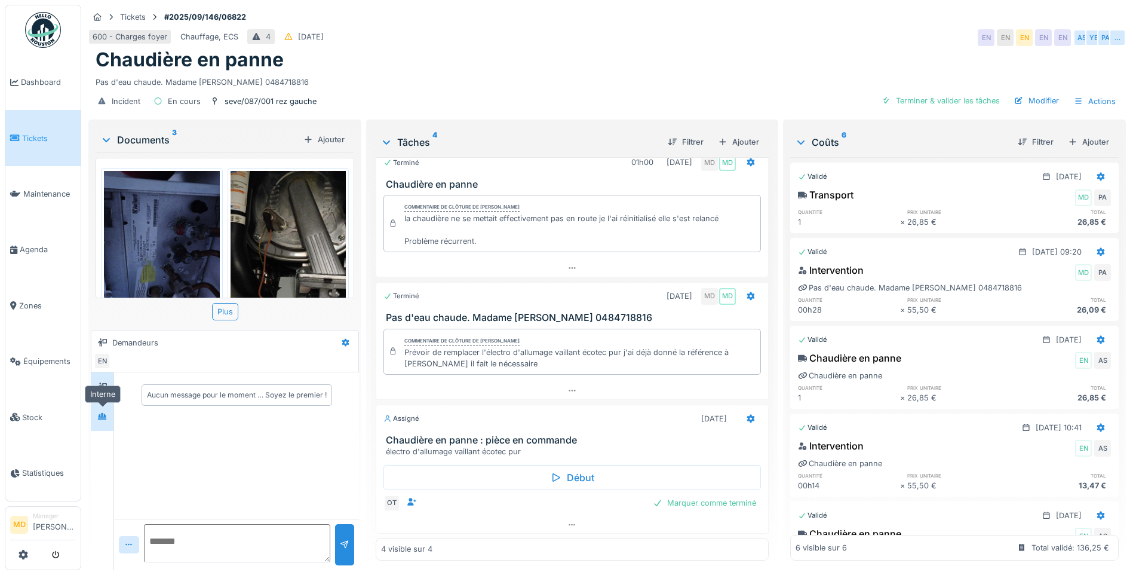
click at [106, 416] on icon at bounding box center [102, 416] width 8 height 7
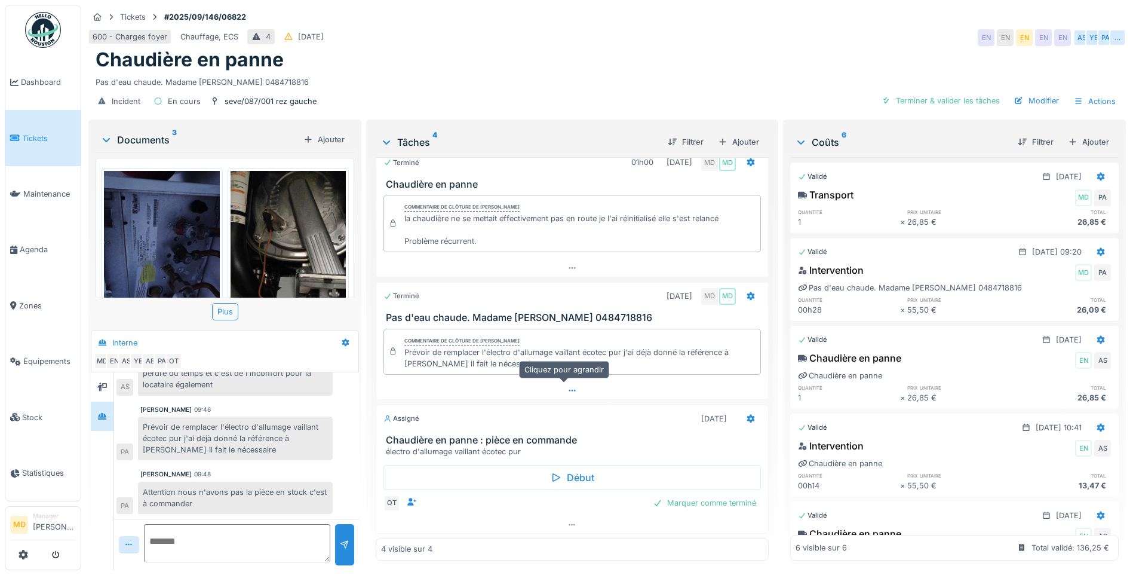
click at [567, 386] on icon at bounding box center [572, 390] width 10 height 8
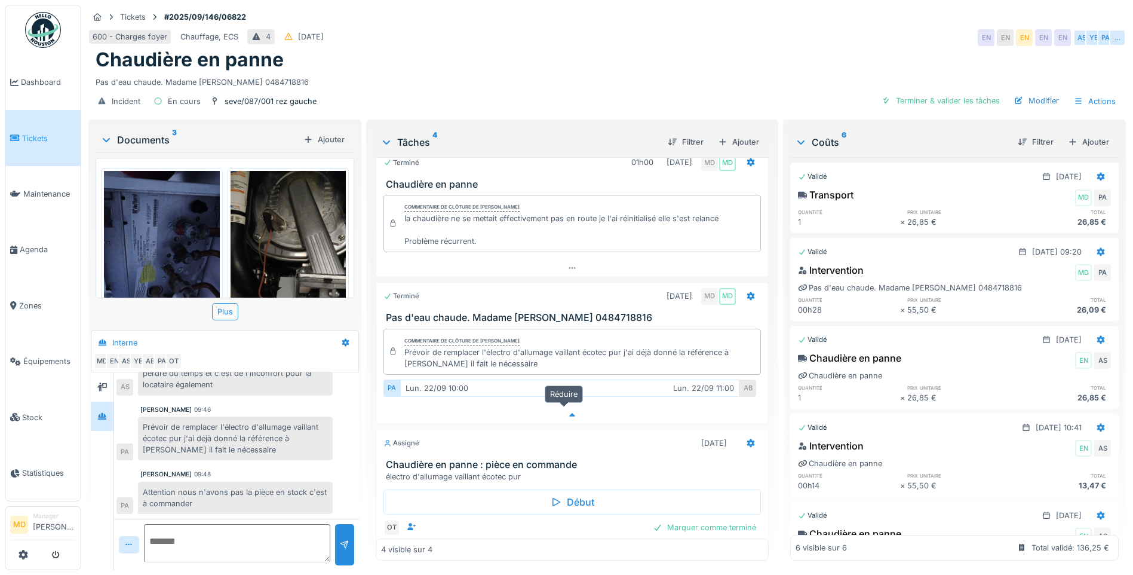
click at [562, 410] on div at bounding box center [572, 414] width 392 height 17
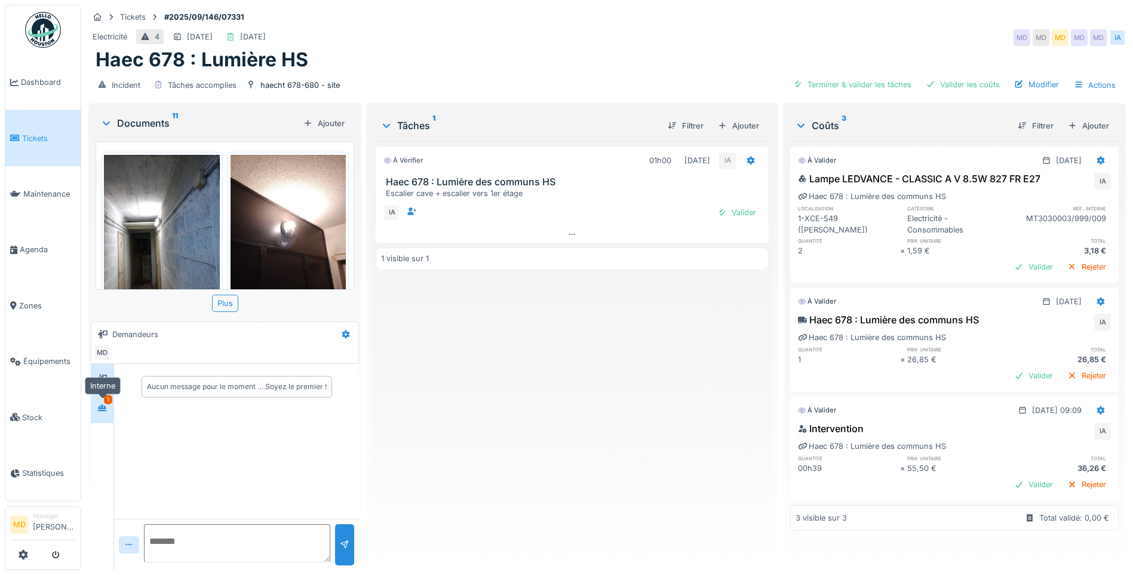
click at [97, 407] on div at bounding box center [102, 408] width 18 height 15
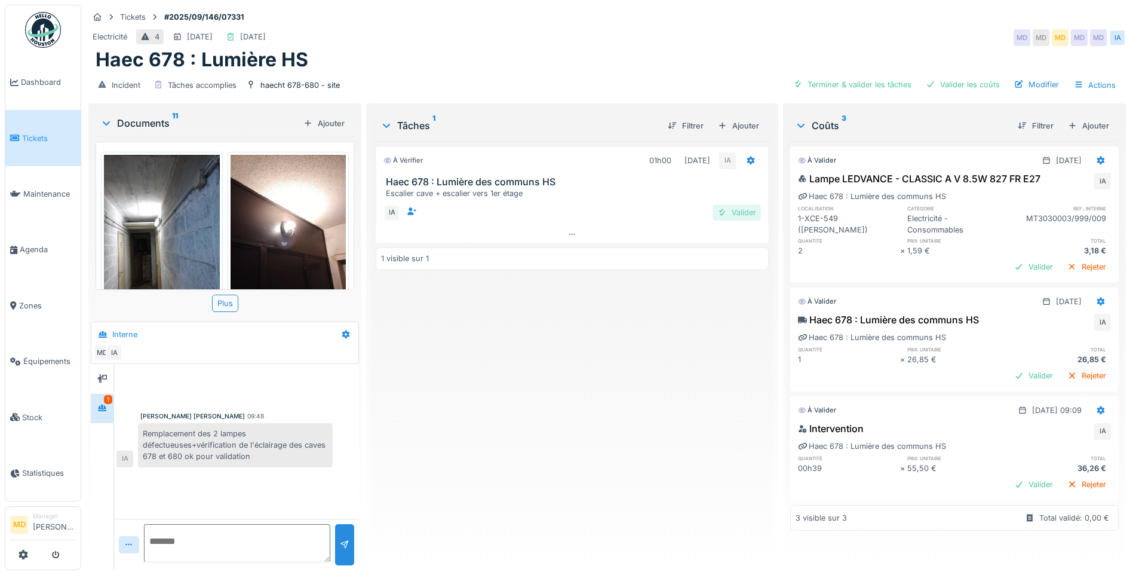
click at [732, 206] on div "Valider" at bounding box center [737, 212] width 48 height 16
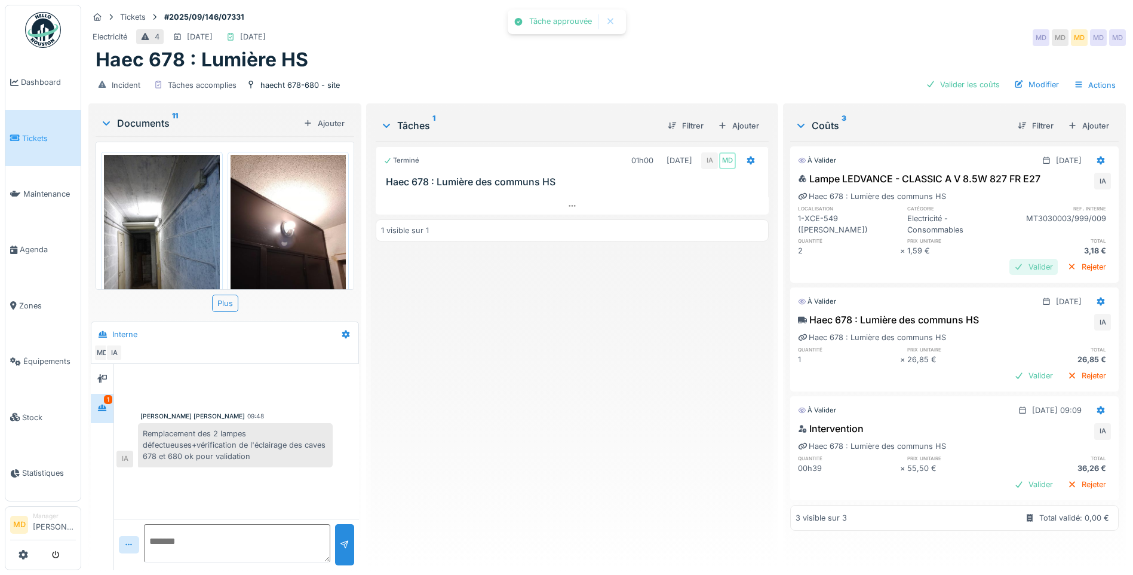
click at [1014, 271] on div "Valider" at bounding box center [1033, 267] width 48 height 16
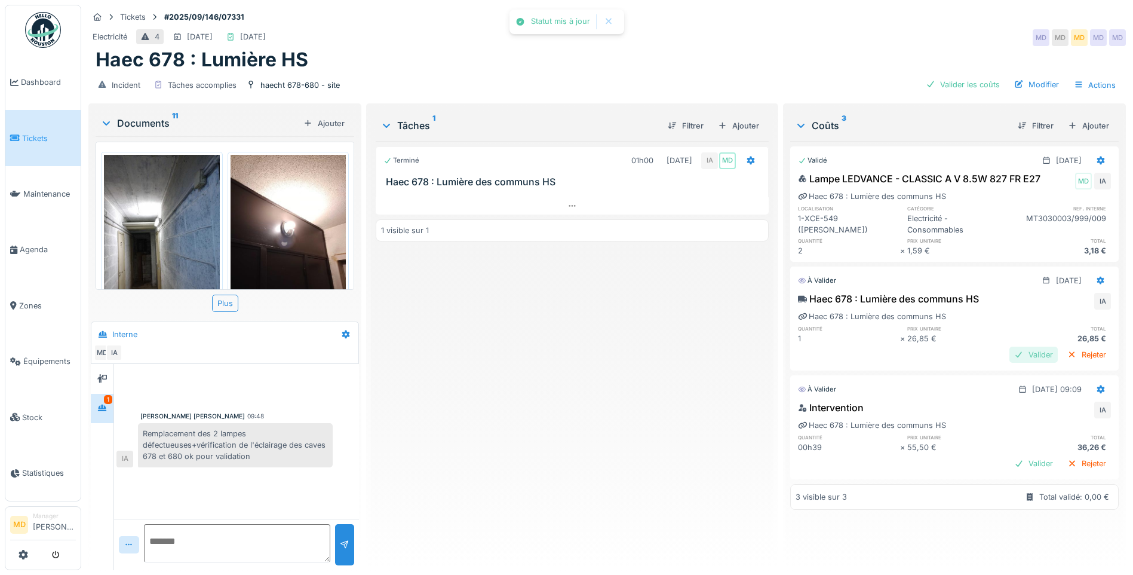
click at [1009, 357] on div "Valider" at bounding box center [1033, 354] width 48 height 16
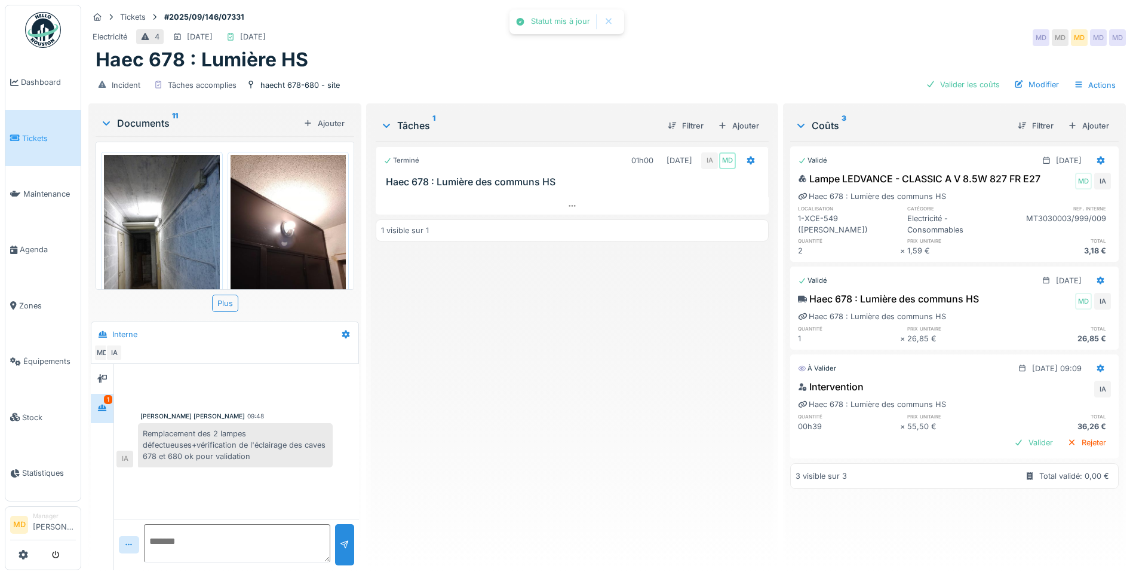
scroll to position [9, 0]
click at [1018, 434] on div "Valider" at bounding box center [1033, 442] width 48 height 16
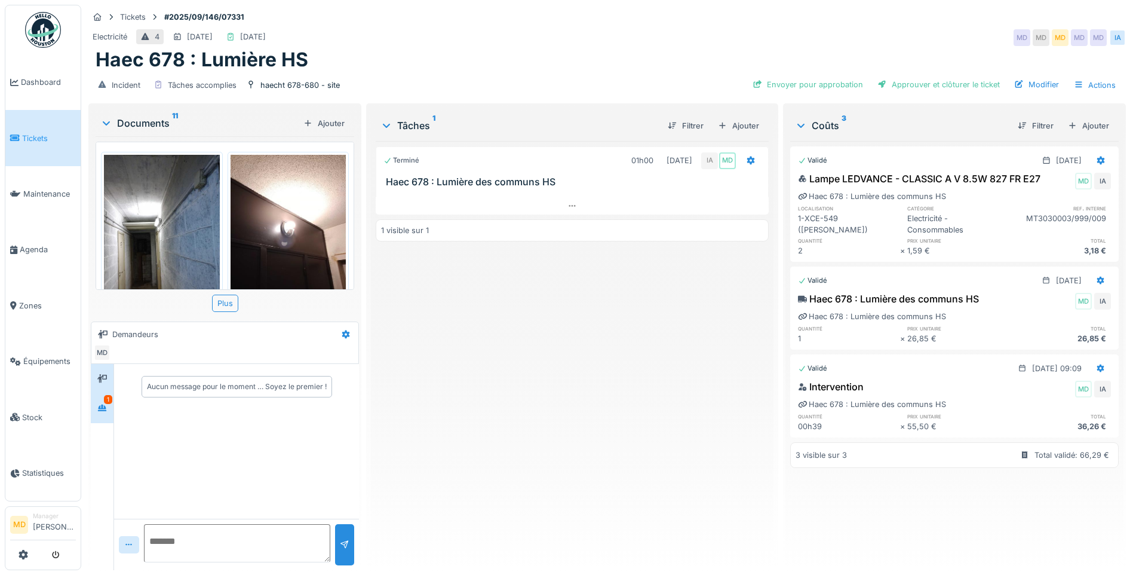
click at [113, 404] on div "1" at bounding box center [102, 408] width 23 height 29
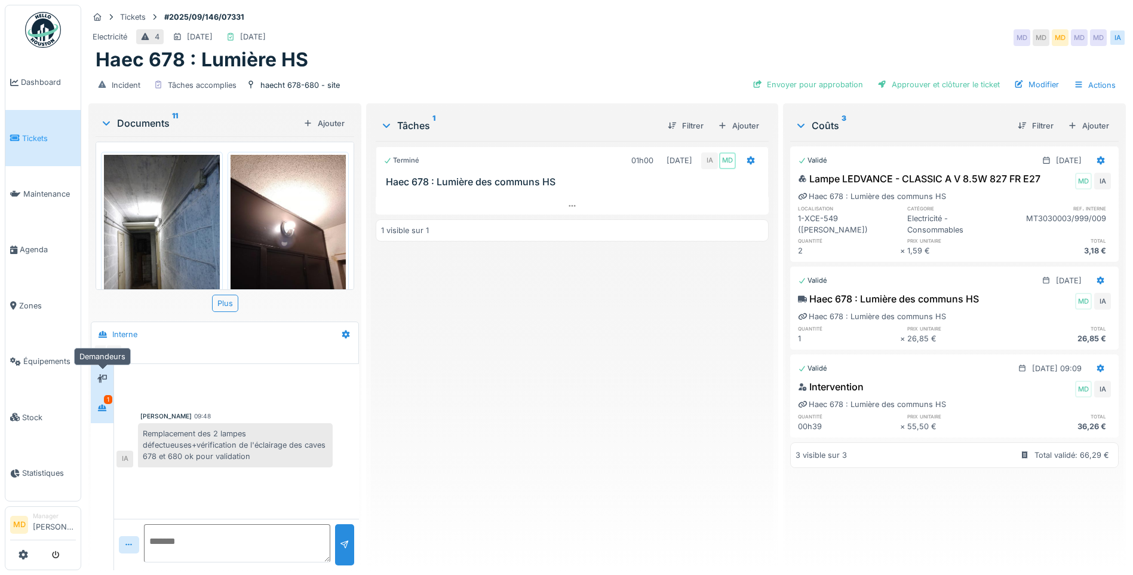
click at [103, 376] on icon at bounding box center [102, 378] width 10 height 8
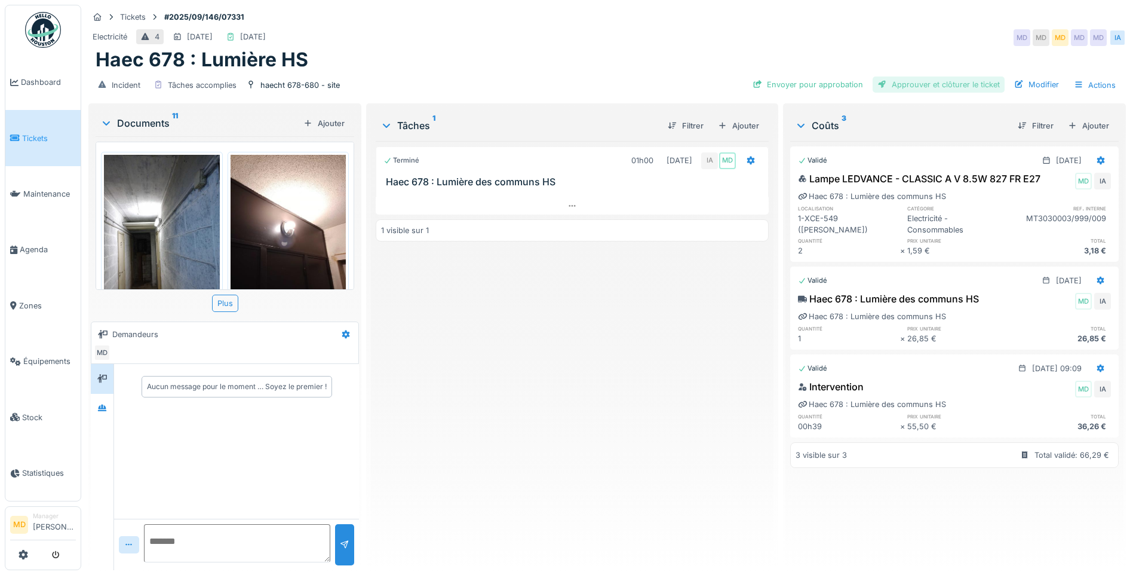
click at [922, 85] on div "Approuver et clôturer le ticket" at bounding box center [939, 84] width 132 height 16
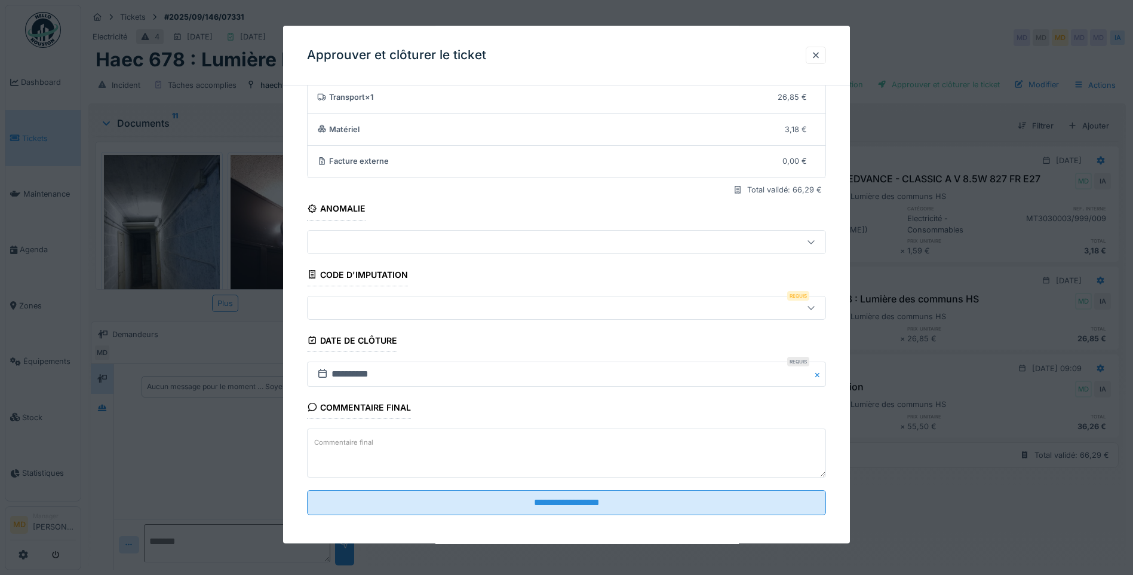
scroll to position [79, 0]
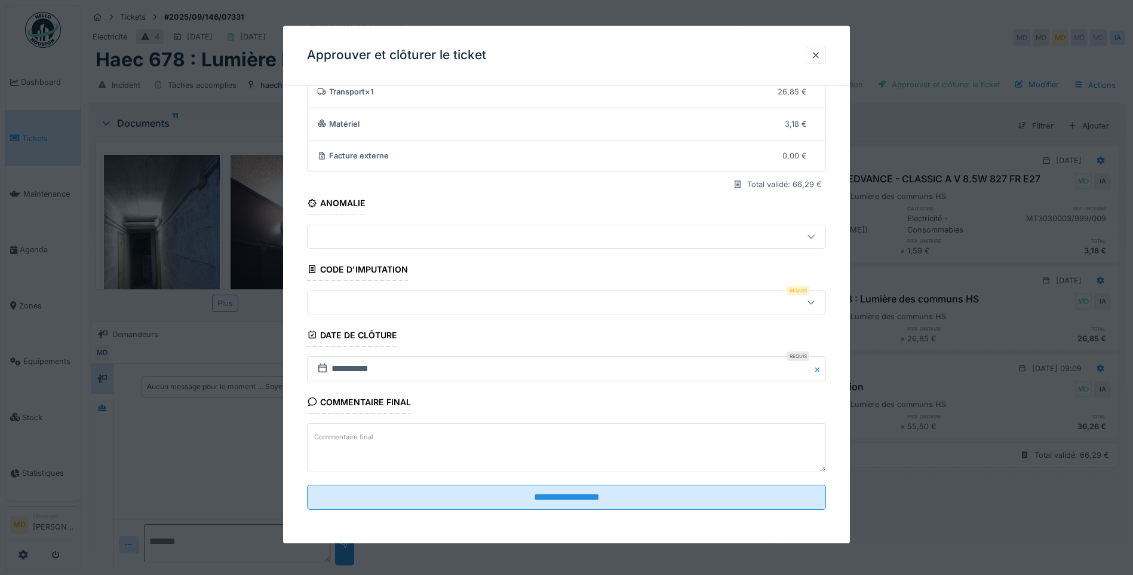
click at [383, 300] on div at bounding box center [535, 302] width 447 height 13
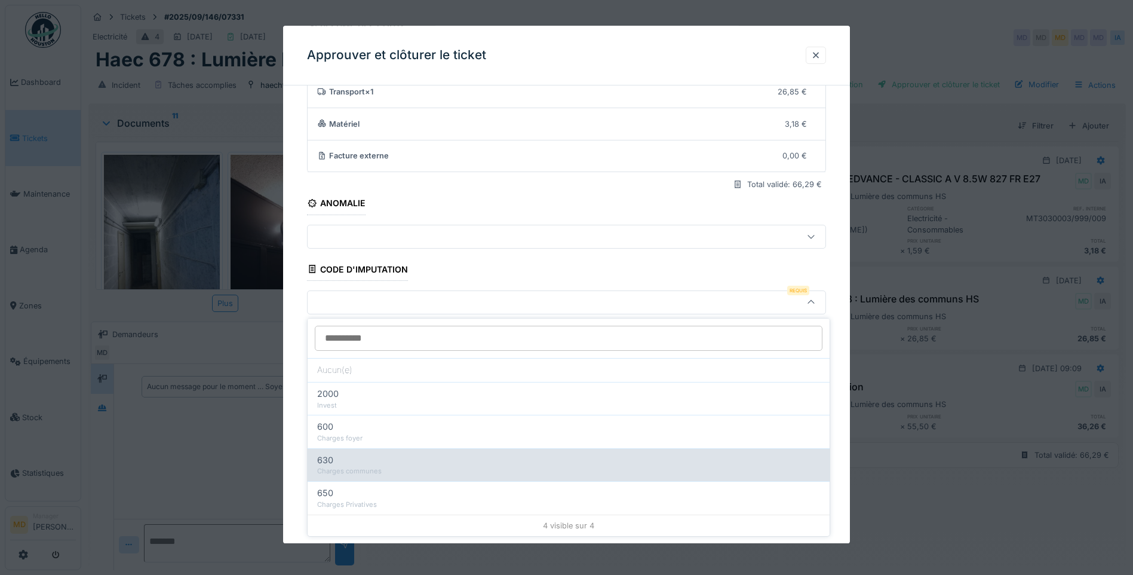
click at [357, 462] on div "630" at bounding box center [568, 459] width 503 height 13
type input "***"
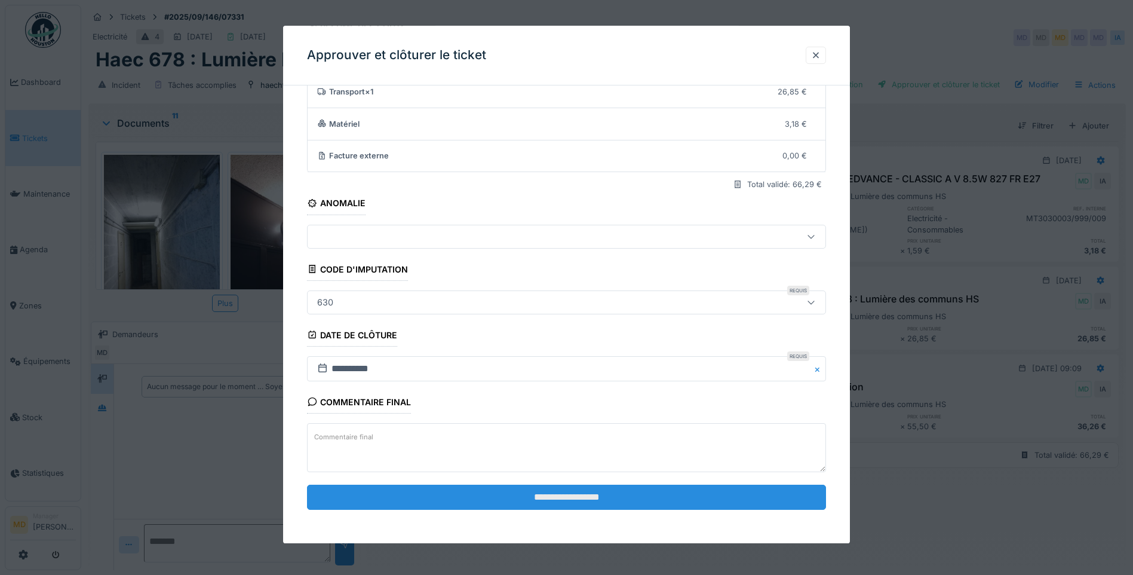
click at [572, 499] on input "**********" at bounding box center [566, 496] width 519 height 25
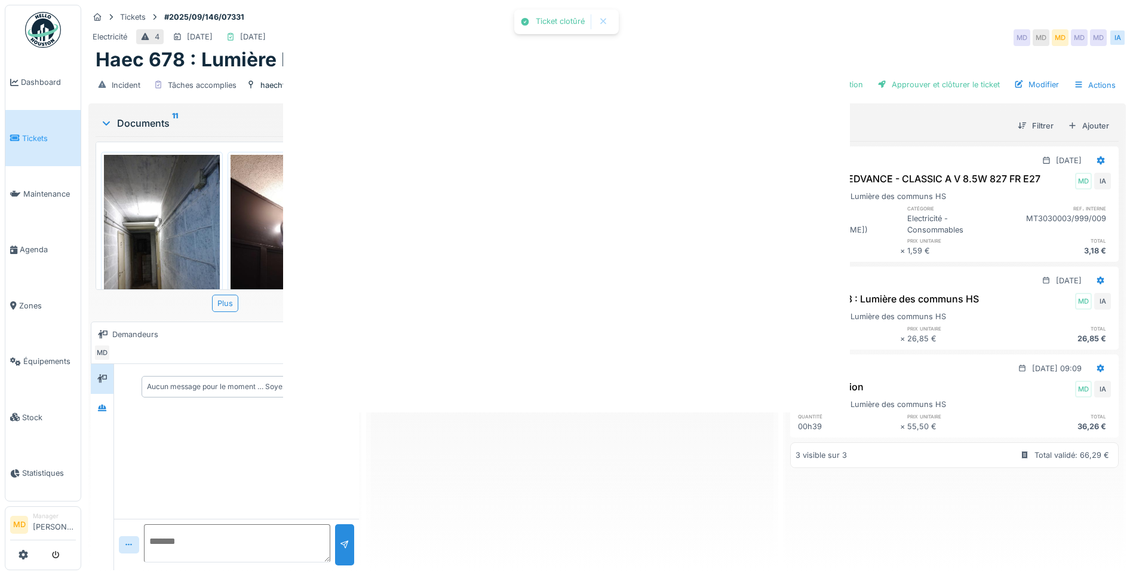
scroll to position [0, 0]
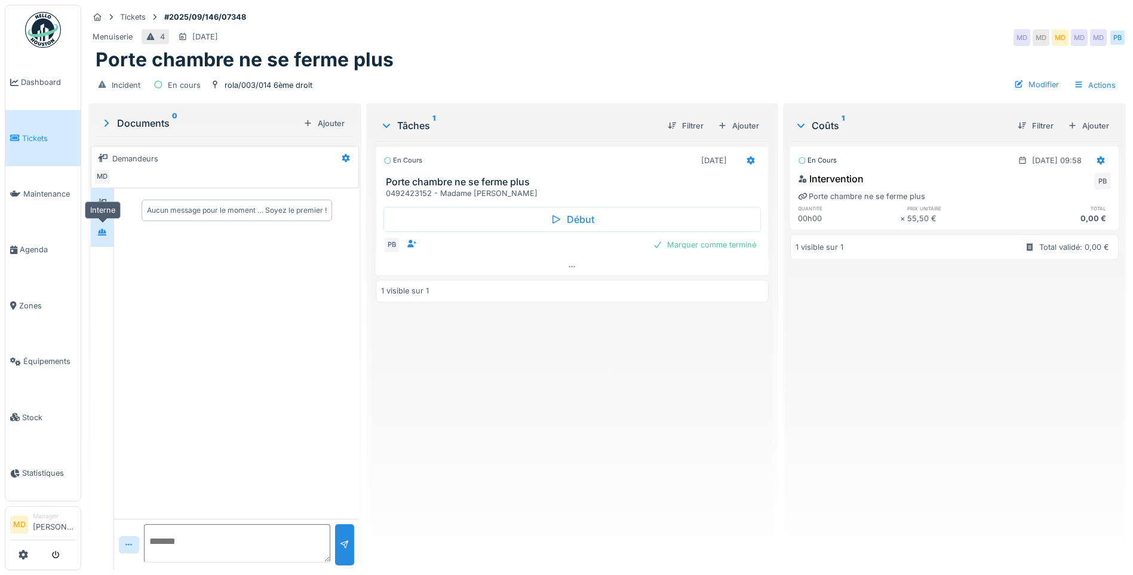
click at [99, 229] on icon at bounding box center [102, 232] width 10 height 8
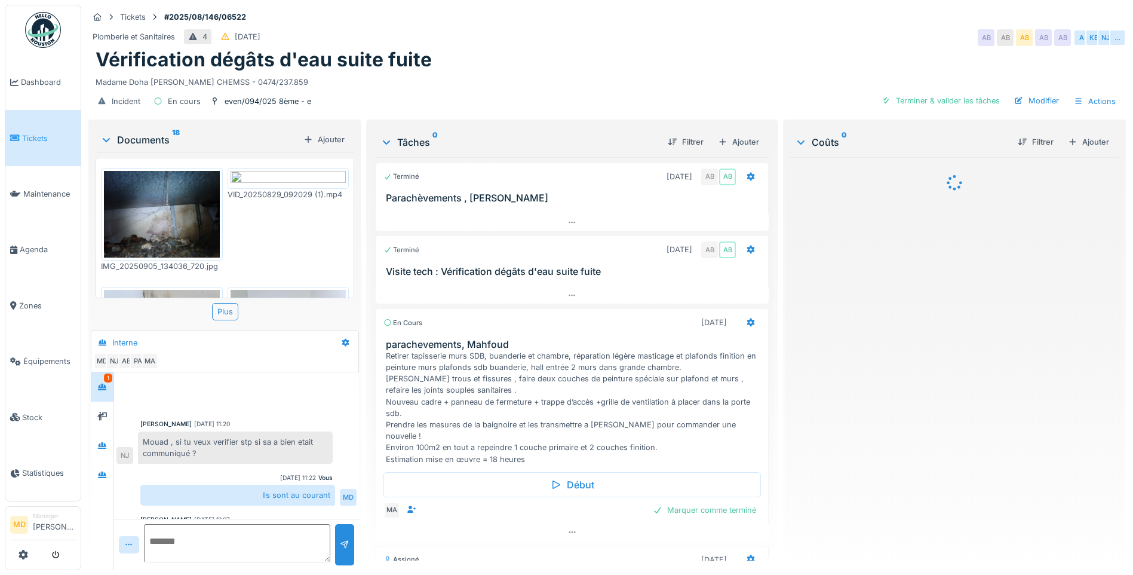
scroll to position [348, 0]
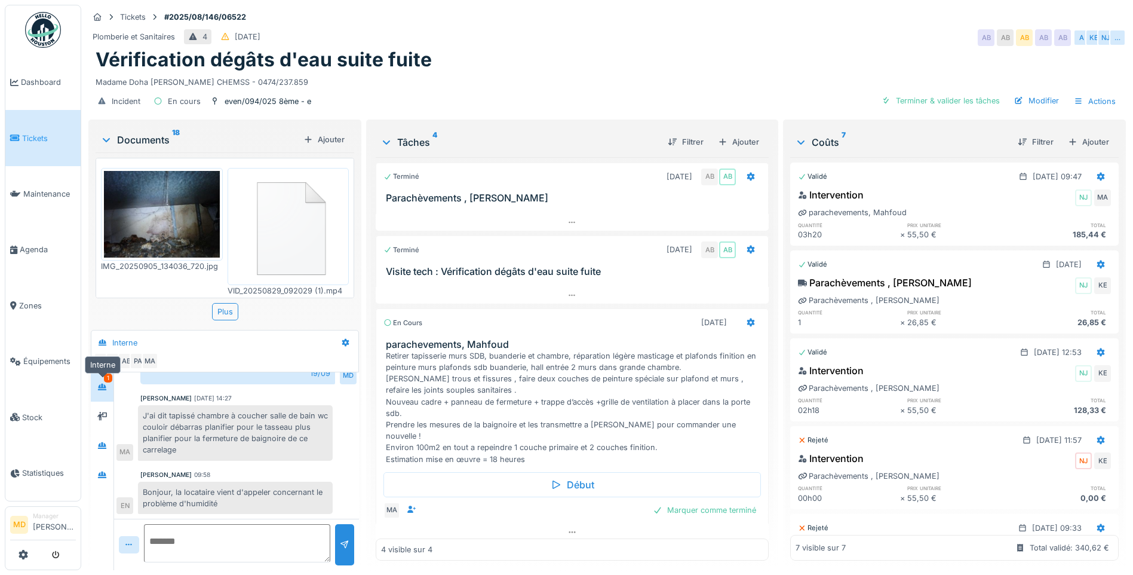
click at [99, 393] on div at bounding box center [102, 386] width 18 height 15
click at [100, 401] on div at bounding box center [102, 415] width 23 height 29
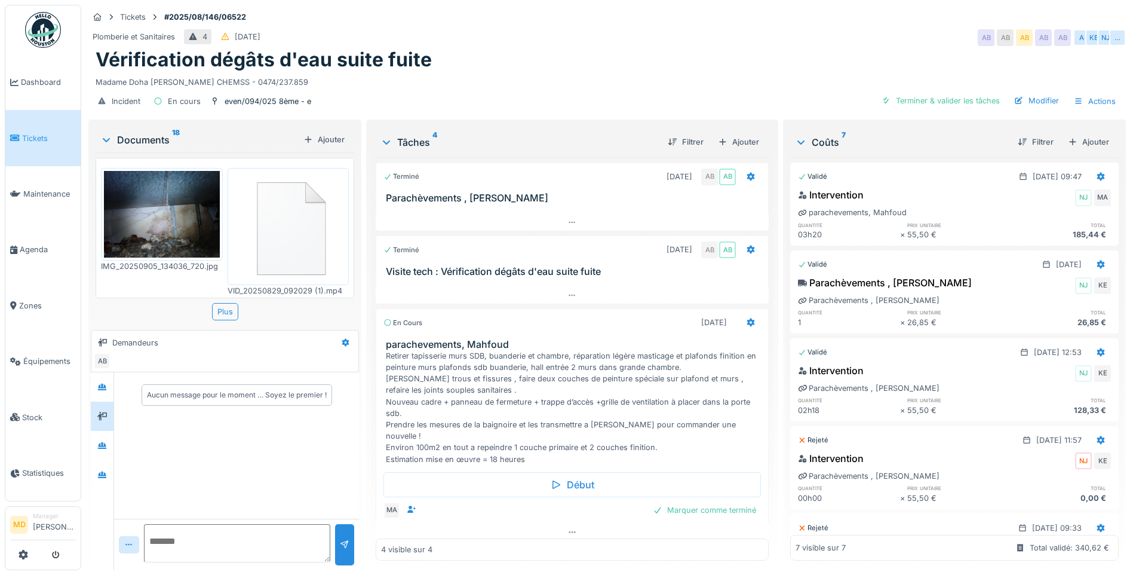
scroll to position [0, 0]
click at [103, 381] on div at bounding box center [102, 386] width 10 height 11
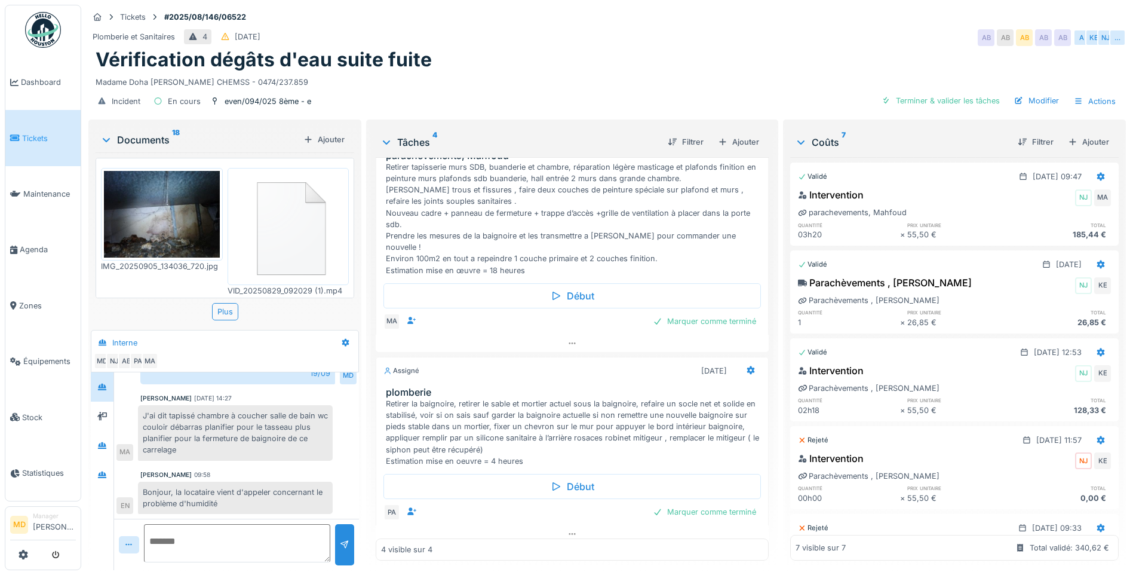
scroll to position [9, 0]
